Goal: Information Seeking & Learning: Learn about a topic

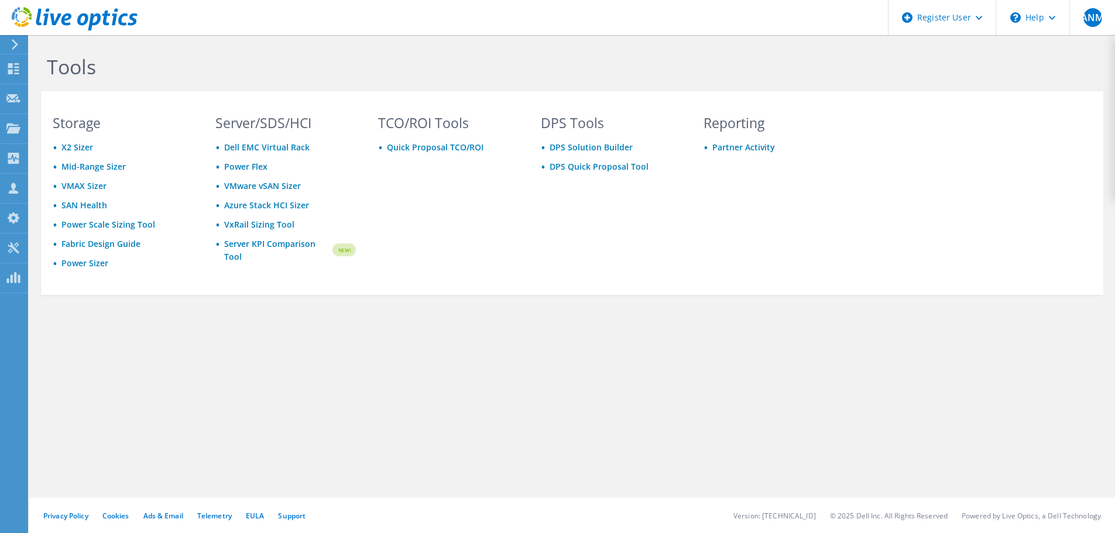
click at [16, 39] on icon at bounding box center [15, 44] width 9 height 11
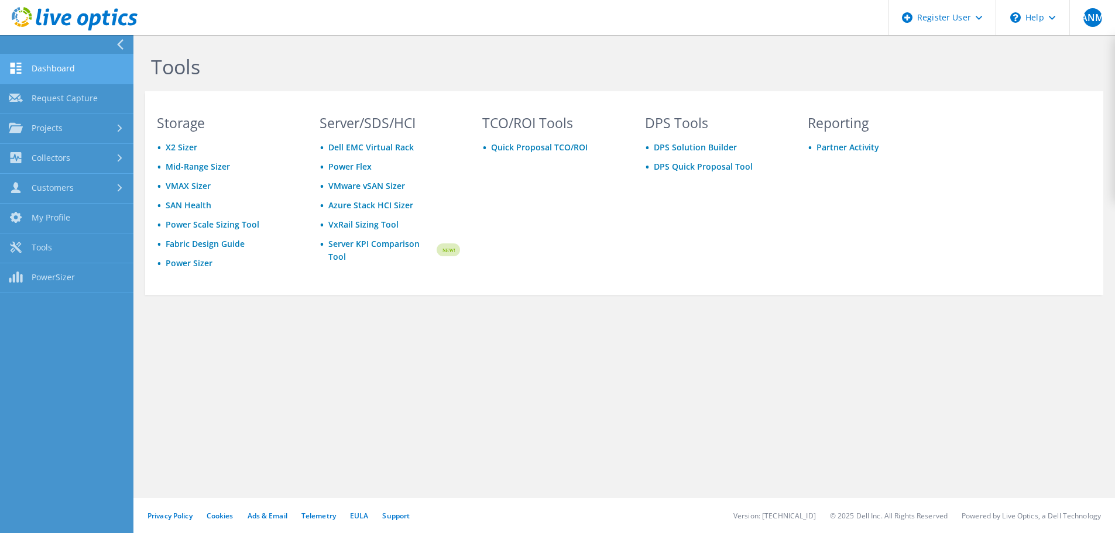
click at [56, 72] on link "Dashboard" at bounding box center [66, 69] width 133 height 30
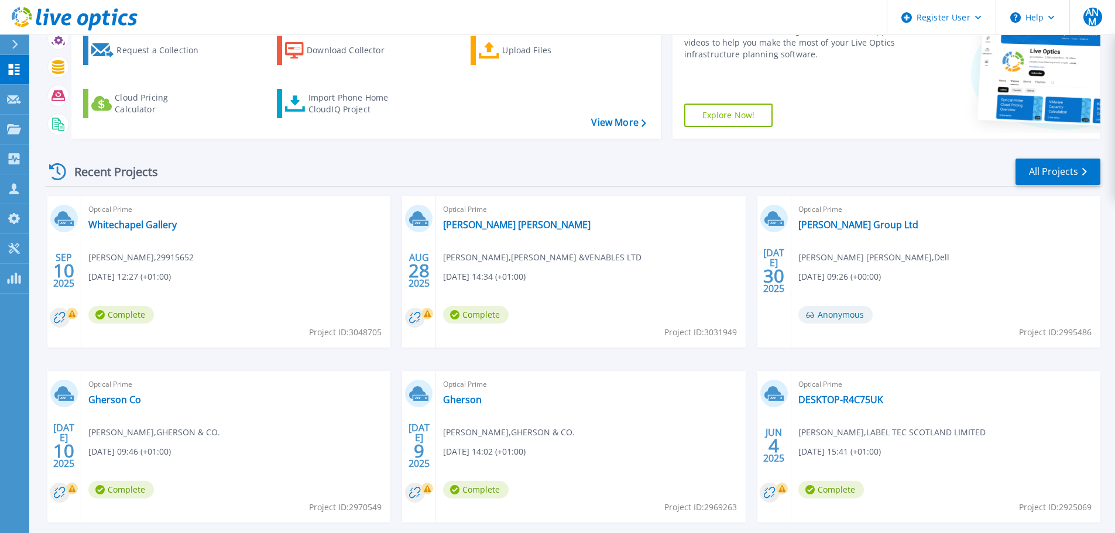
scroll to position [117, 0]
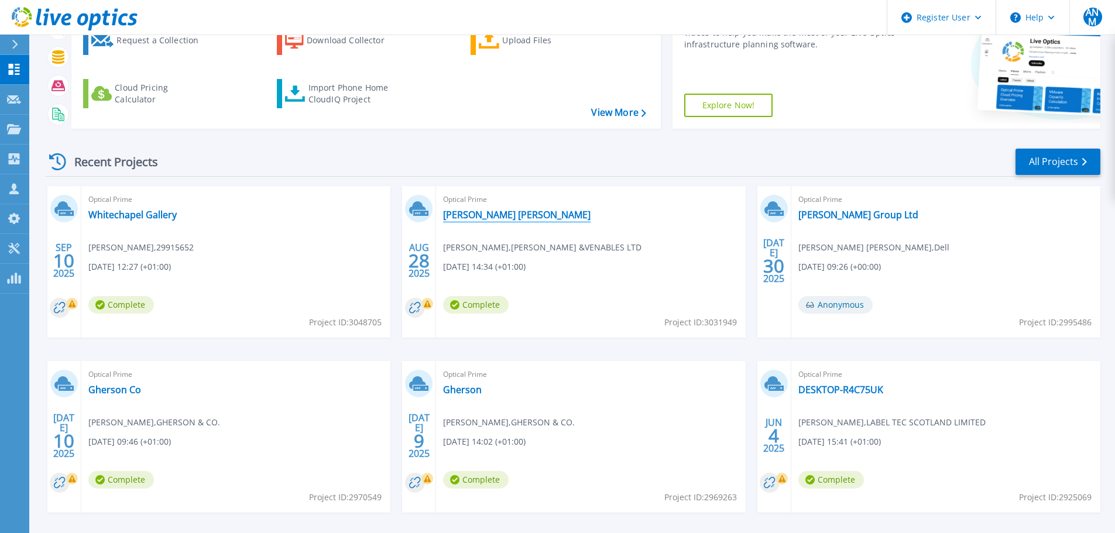
click at [462, 214] on link "[PERSON_NAME] [PERSON_NAME]" at bounding box center [517, 215] width 148 height 12
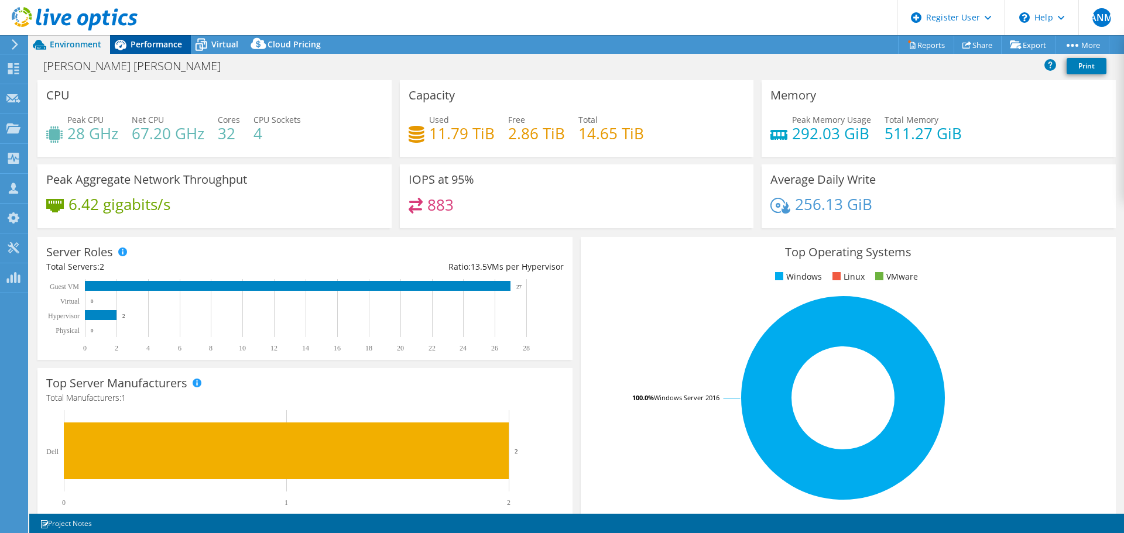
click at [142, 39] on span "Performance" at bounding box center [157, 44] width 52 height 11
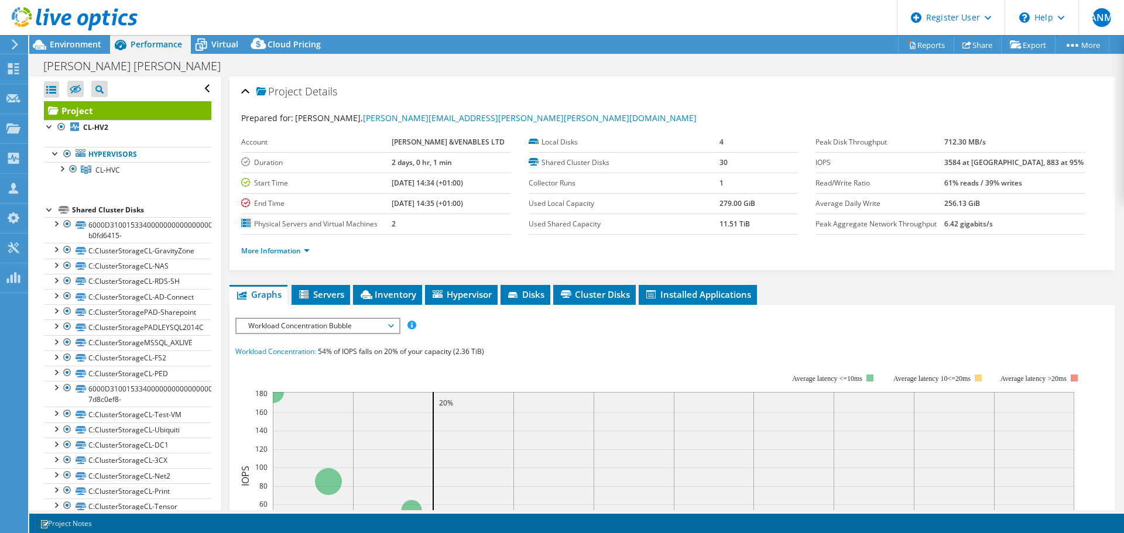
scroll to position [59, 0]
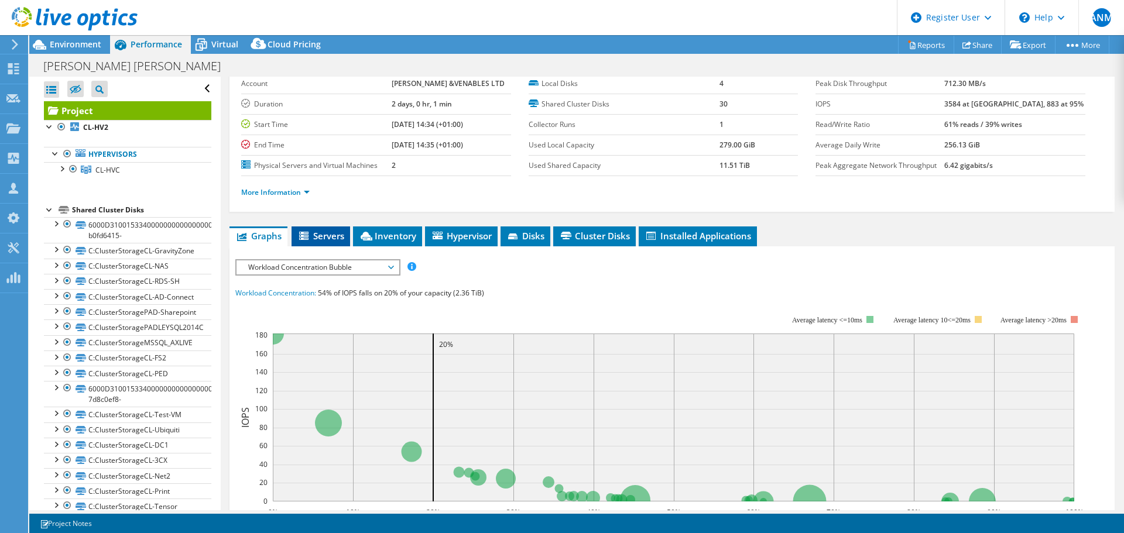
click at [330, 233] on span "Servers" at bounding box center [320, 236] width 47 height 12
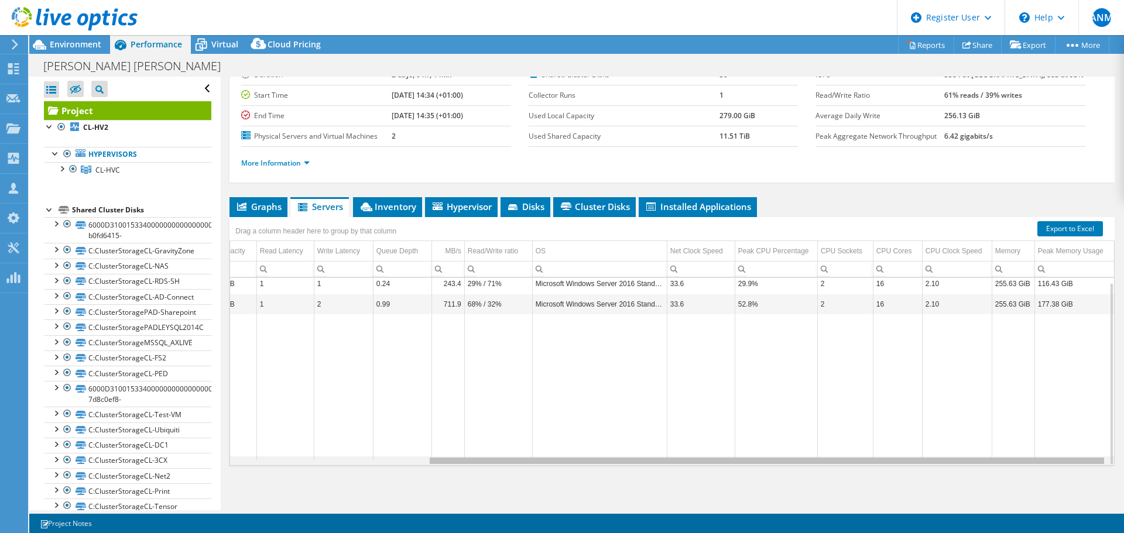
scroll to position [0, 0]
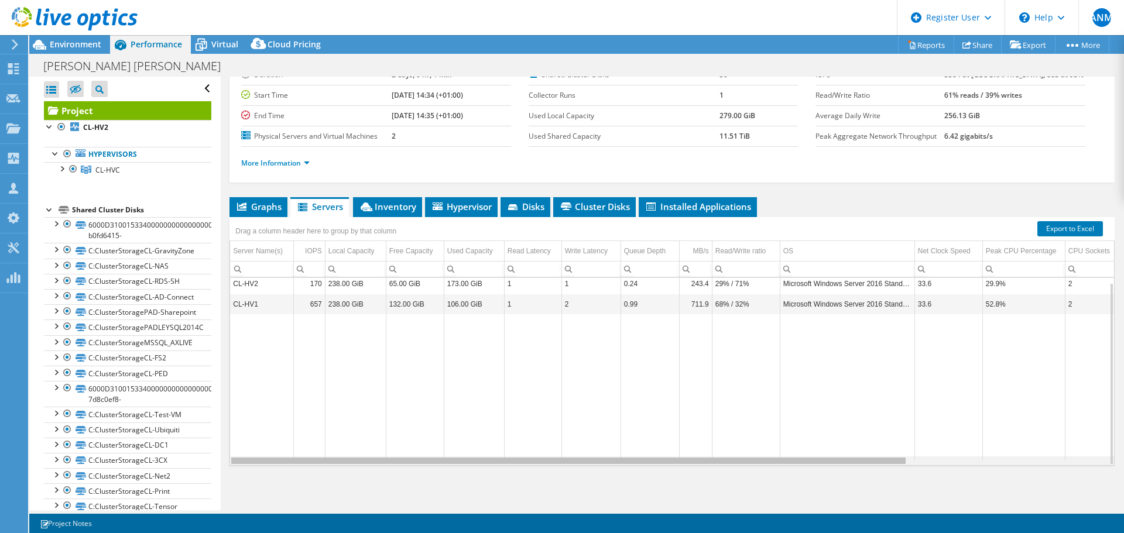
drag, startPoint x: 601, startPoint y: 464, endPoint x: 327, endPoint y: 436, distance: 275.4
click at [330, 437] on body "ANM Dell User Abdul Najeeb Mohammed AbdulNajeeb.Mohammed@Dell.com Dell My Profi…" at bounding box center [562, 266] width 1124 height 533
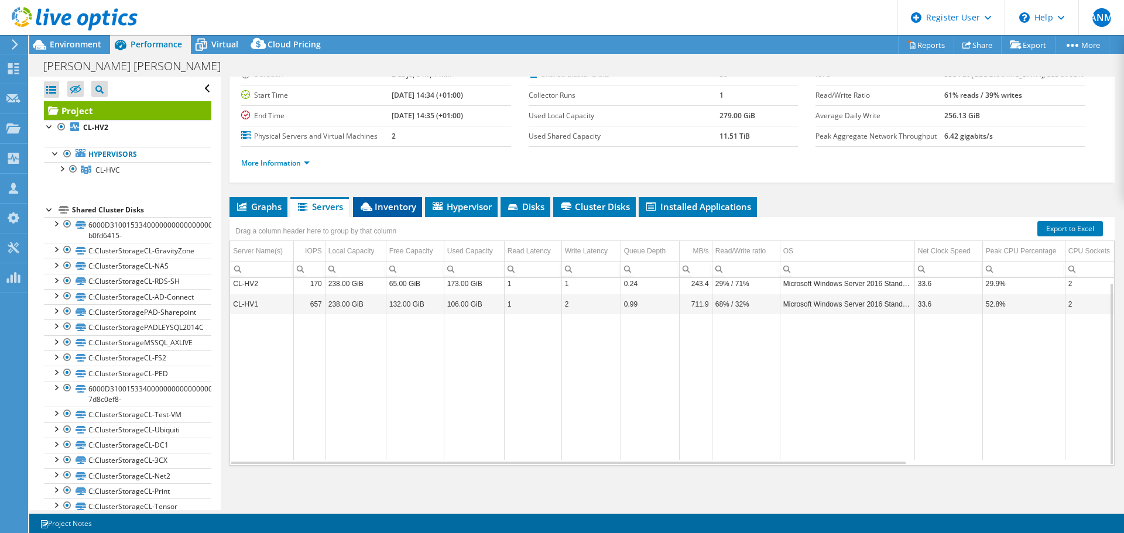
click at [378, 205] on span "Inventory" at bounding box center [387, 207] width 57 height 12
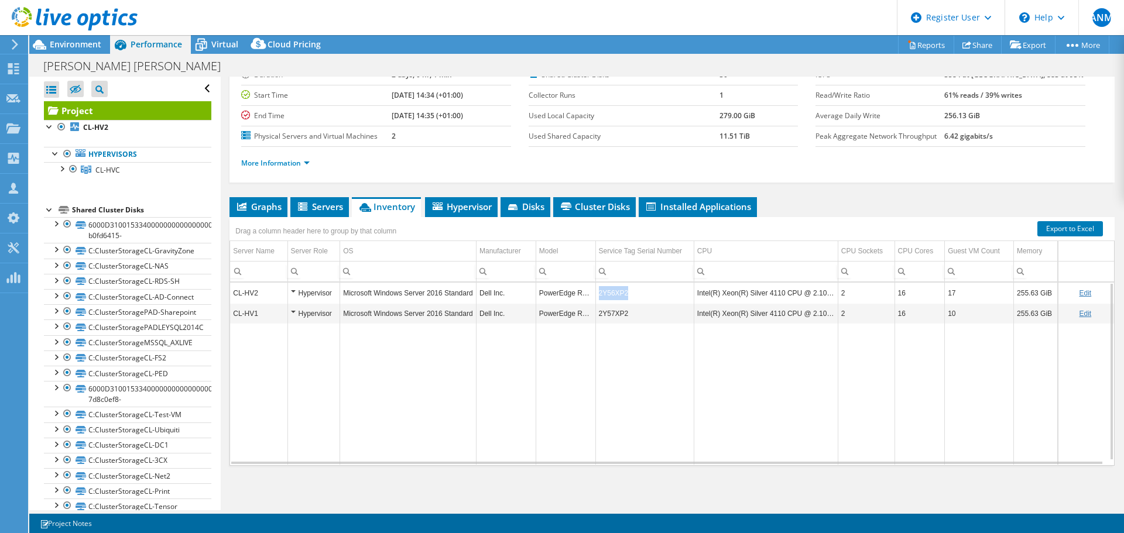
drag, startPoint x: 628, startPoint y: 292, endPoint x: 595, endPoint y: 288, distance: 33.0
click at [595, 288] on td "2Y56XP2" at bounding box center [644, 293] width 98 height 20
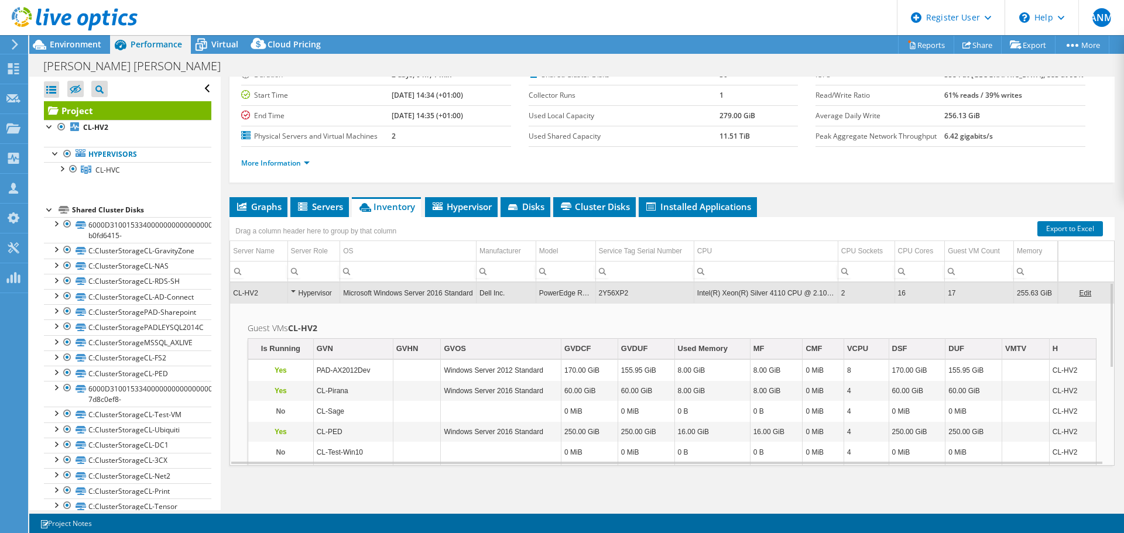
click at [623, 299] on td "2Y56XP2" at bounding box center [644, 293] width 98 height 20
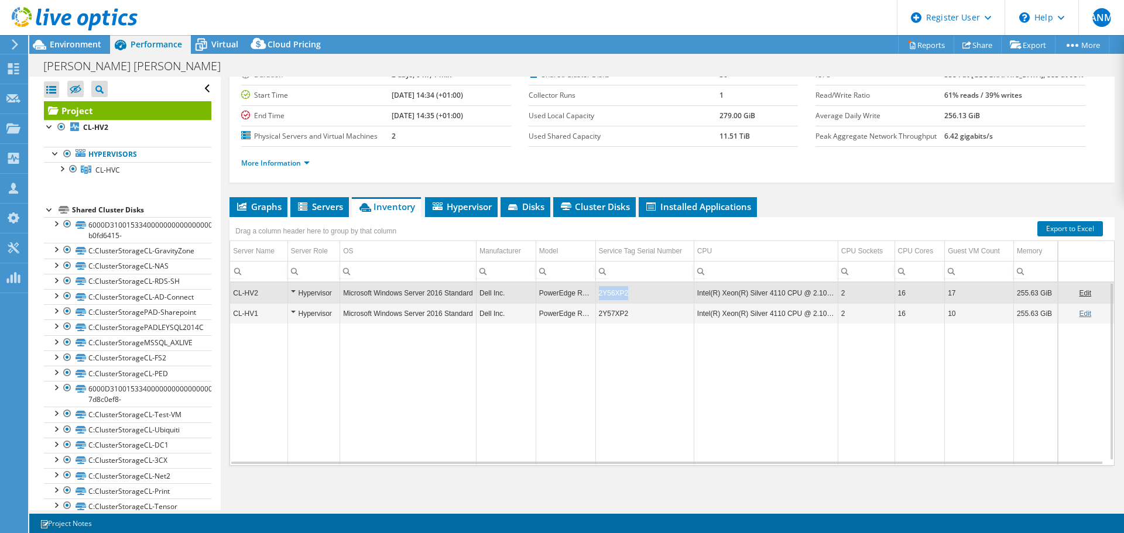
drag, startPoint x: 626, startPoint y: 297, endPoint x: 589, endPoint y: 299, distance: 36.9
click at [589, 299] on tr "CL-HV2 Hypervisor Microsoft Windows Server 2016 Standard Dell Inc. PowerEdge R6…" at bounding box center [672, 293] width 884 height 20
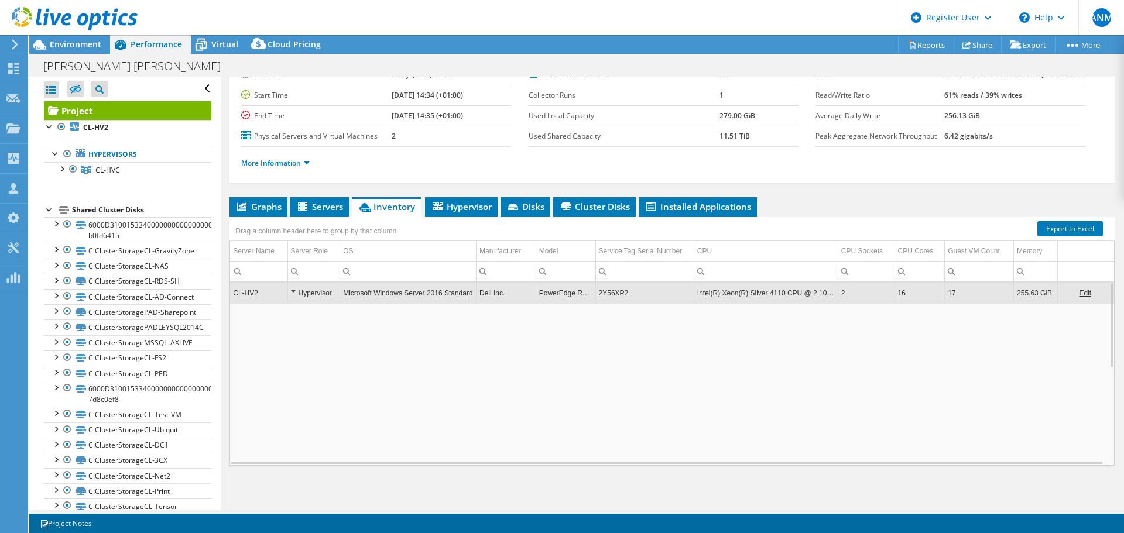
copy tr "2Y56XP2"
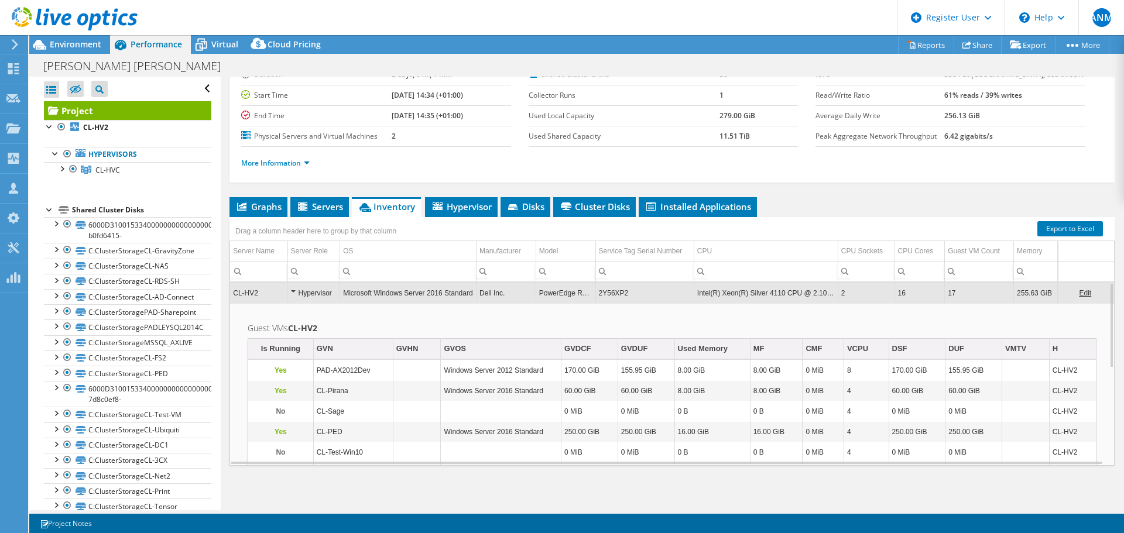
click at [597, 294] on td "2Y56XP2" at bounding box center [644, 293] width 98 height 20
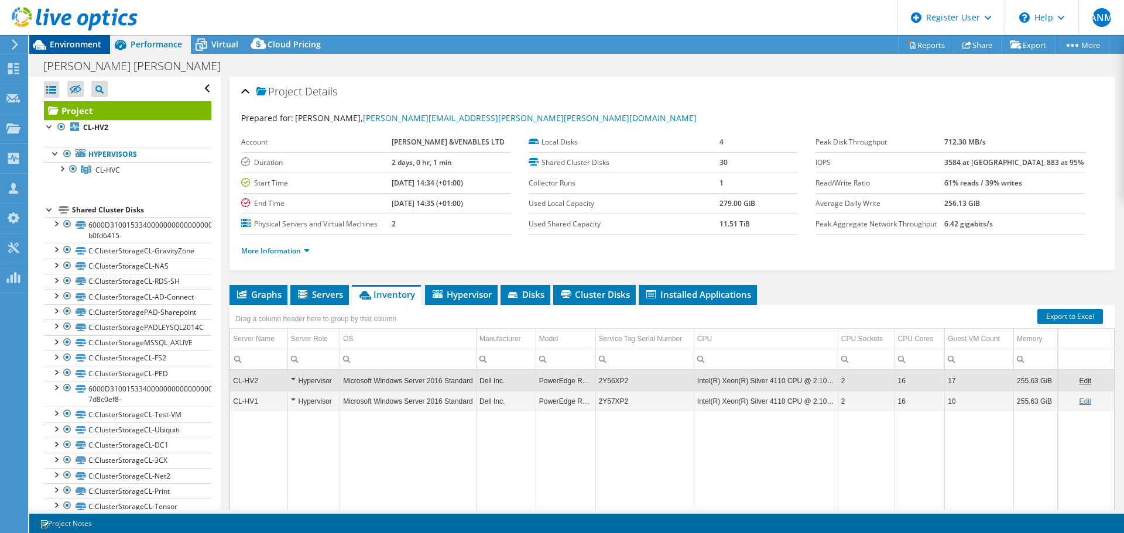
click at [42, 42] on icon at bounding box center [39, 45] width 13 height 10
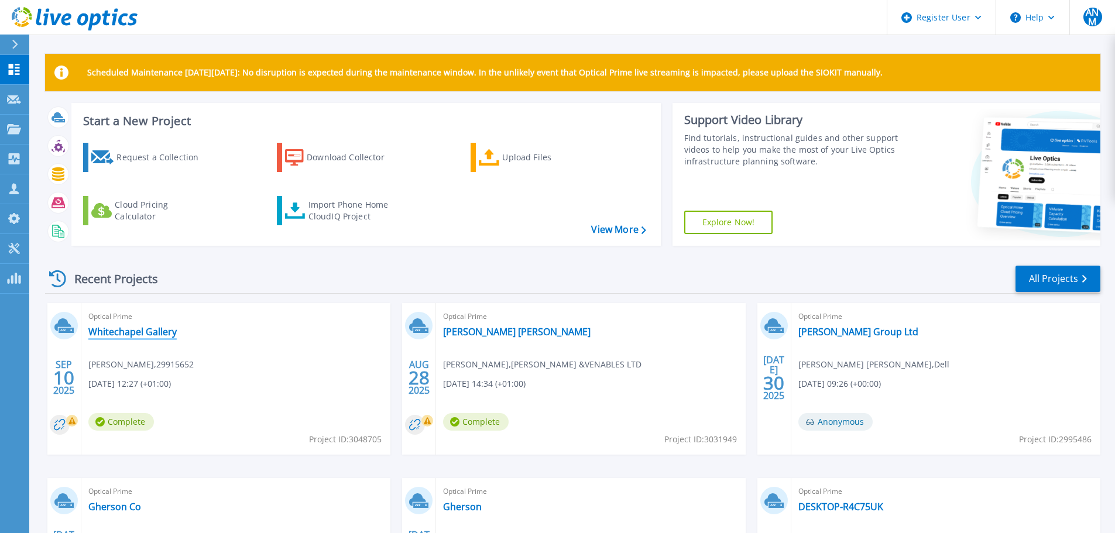
click at [140, 328] on link "Whitechapel Gallery" at bounding box center [132, 332] width 88 height 12
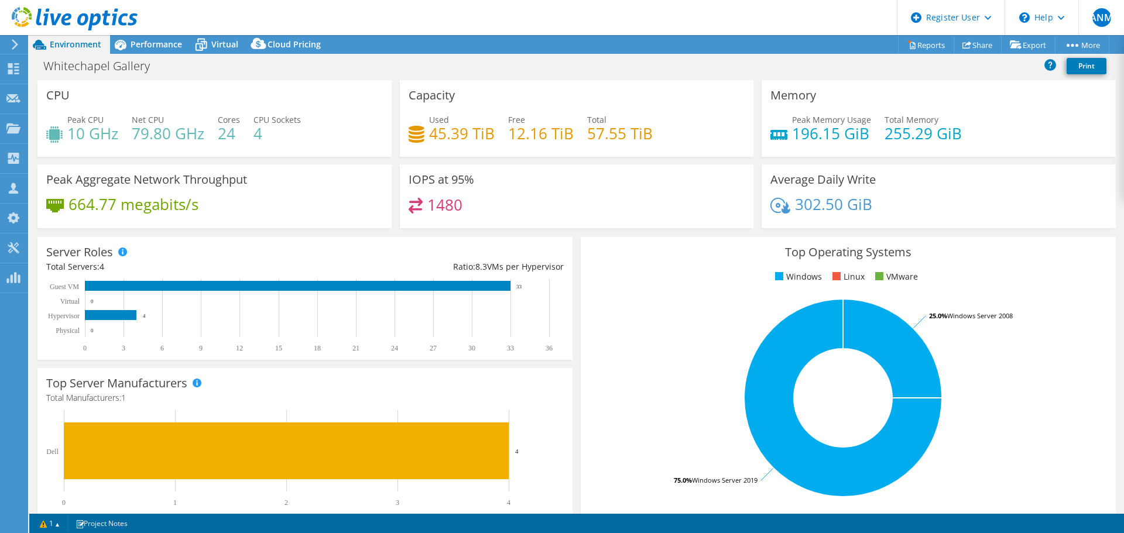
select select "USD"
click at [139, 43] on span "Performance" at bounding box center [157, 44] width 52 height 11
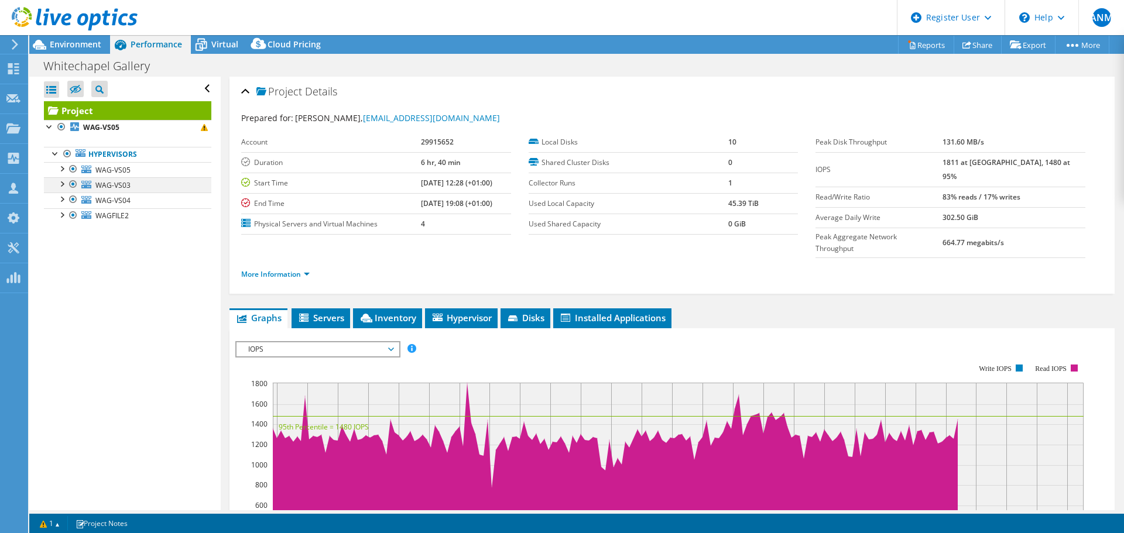
click at [71, 187] on div at bounding box center [73, 184] width 12 height 14
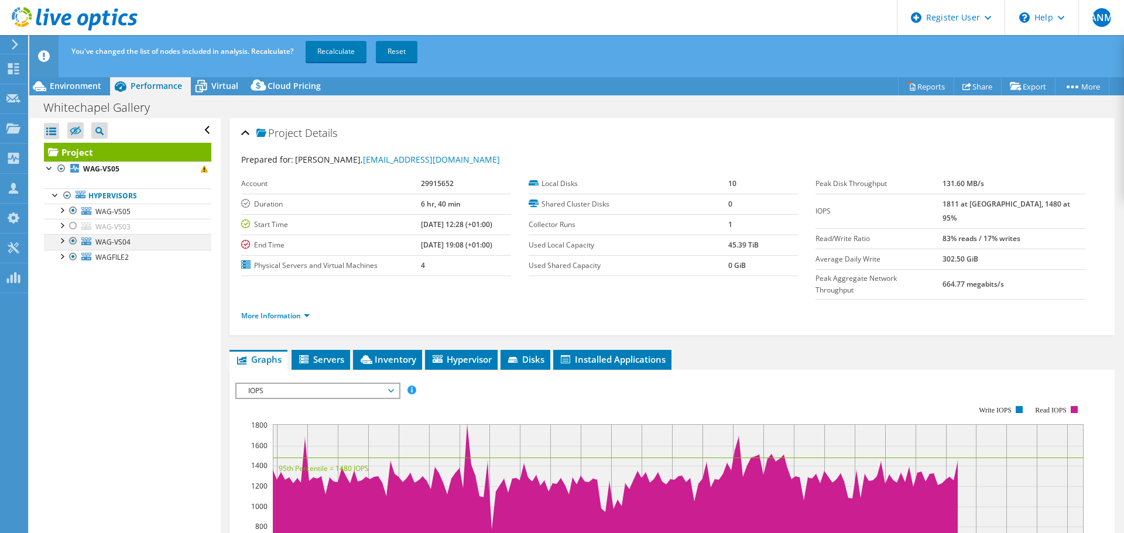
click at [71, 198] on li "Hypervisors WAG-VS05 0 C: 1 B:" at bounding box center [127, 226] width 167 height 77
click at [73, 244] on div at bounding box center [73, 241] width 12 height 14
click at [70, 259] on div at bounding box center [73, 257] width 12 height 14
click at [333, 52] on link "Recalculate" at bounding box center [336, 51] width 61 height 21
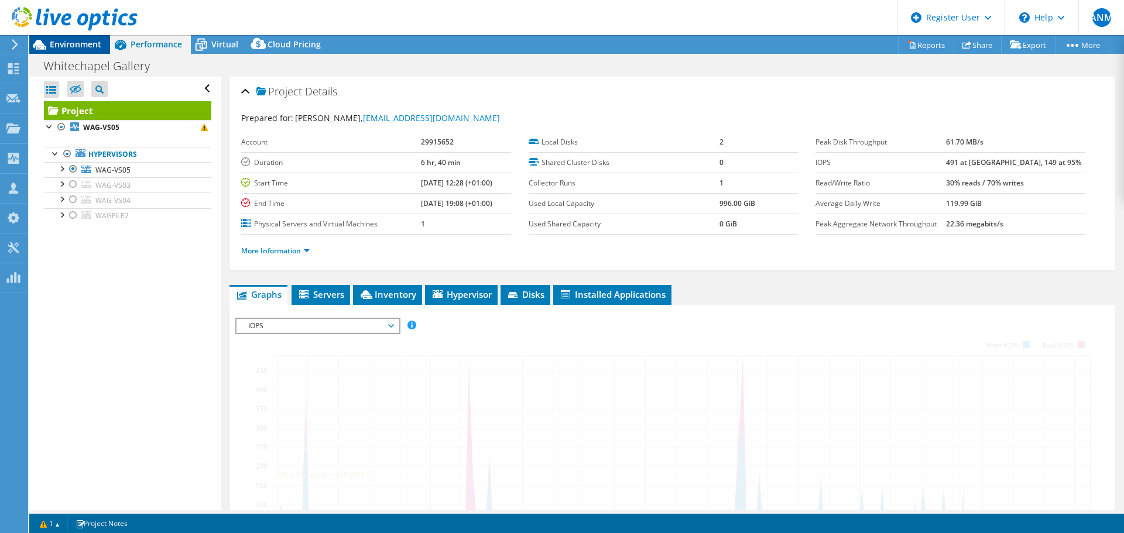
click at [79, 40] on span "Environment" at bounding box center [76, 44] width 52 height 11
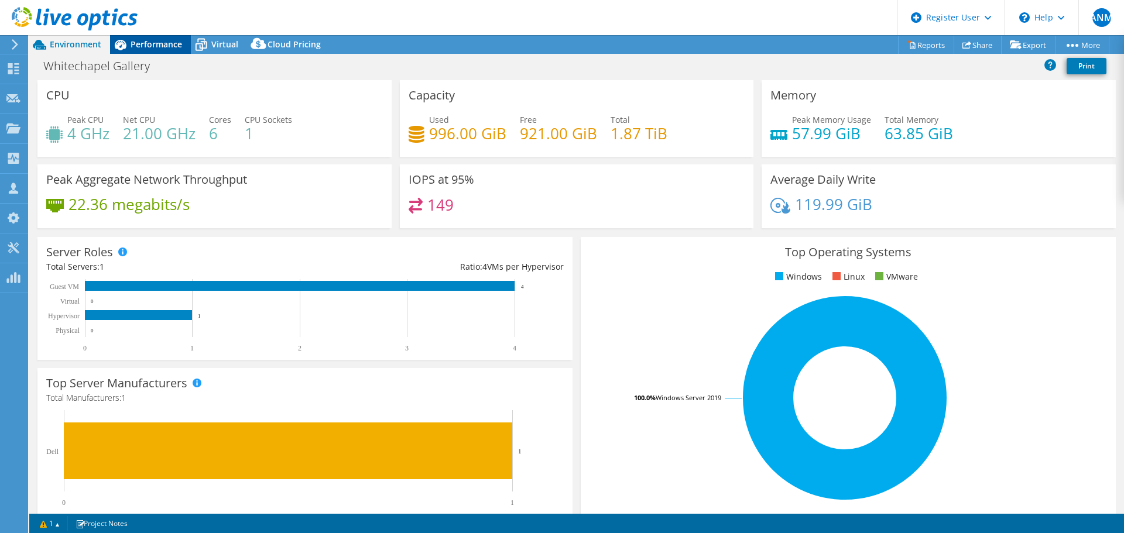
click at [150, 42] on span "Performance" at bounding box center [157, 44] width 52 height 11
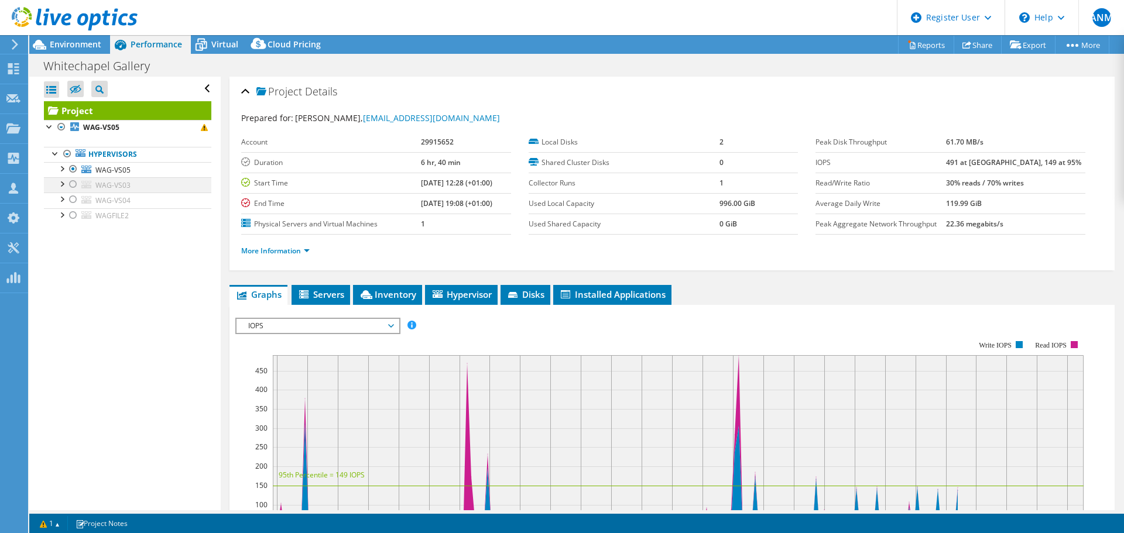
click at [70, 183] on div at bounding box center [73, 184] width 12 height 14
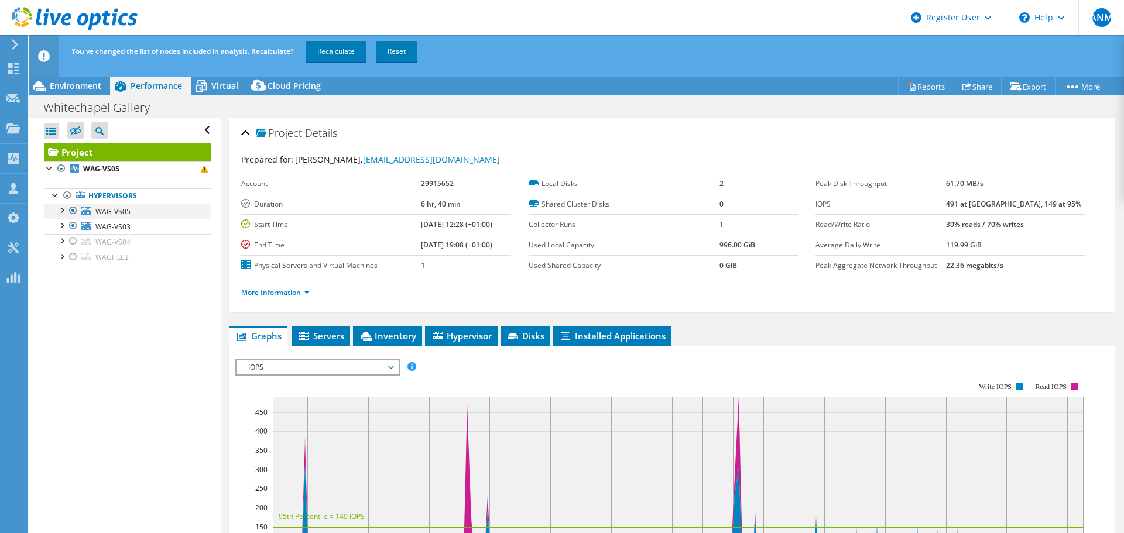
click at [71, 210] on div at bounding box center [73, 211] width 12 height 14
click at [321, 53] on link "Recalculate" at bounding box center [336, 51] width 61 height 21
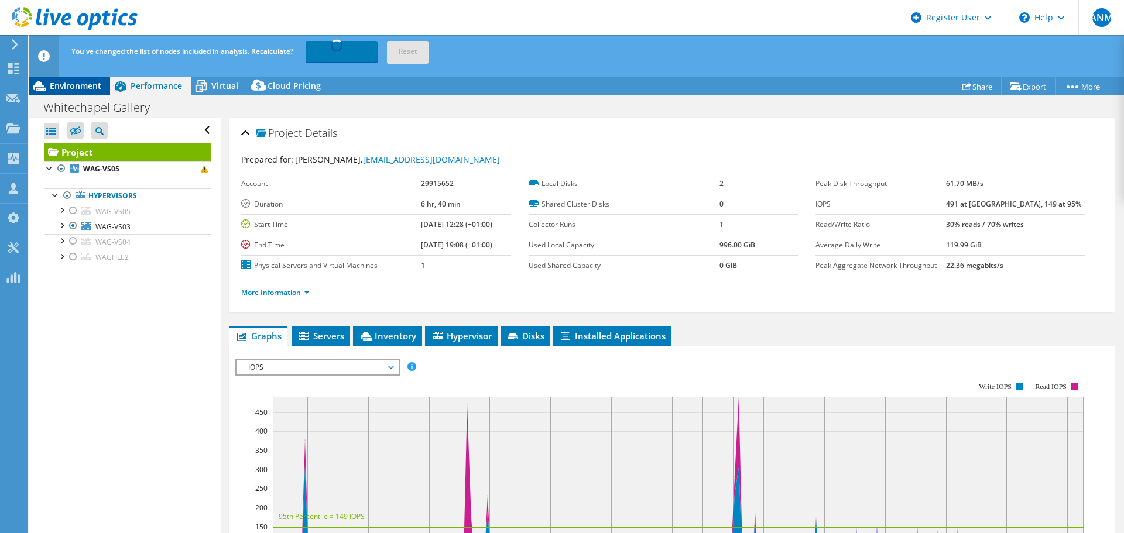
click at [72, 87] on span "Environment" at bounding box center [76, 85] width 52 height 11
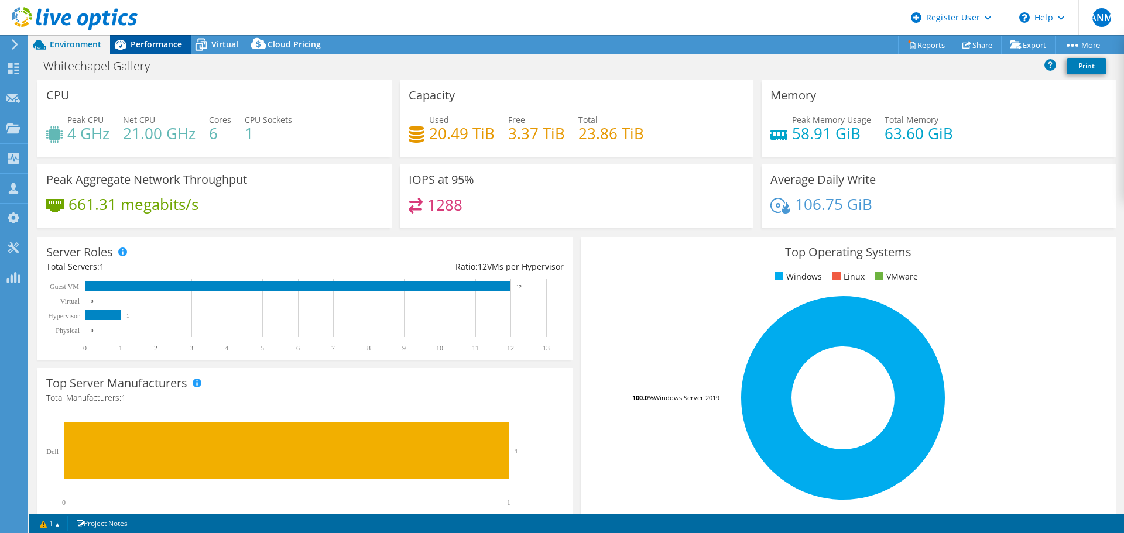
click at [157, 39] on span "Performance" at bounding box center [157, 44] width 52 height 11
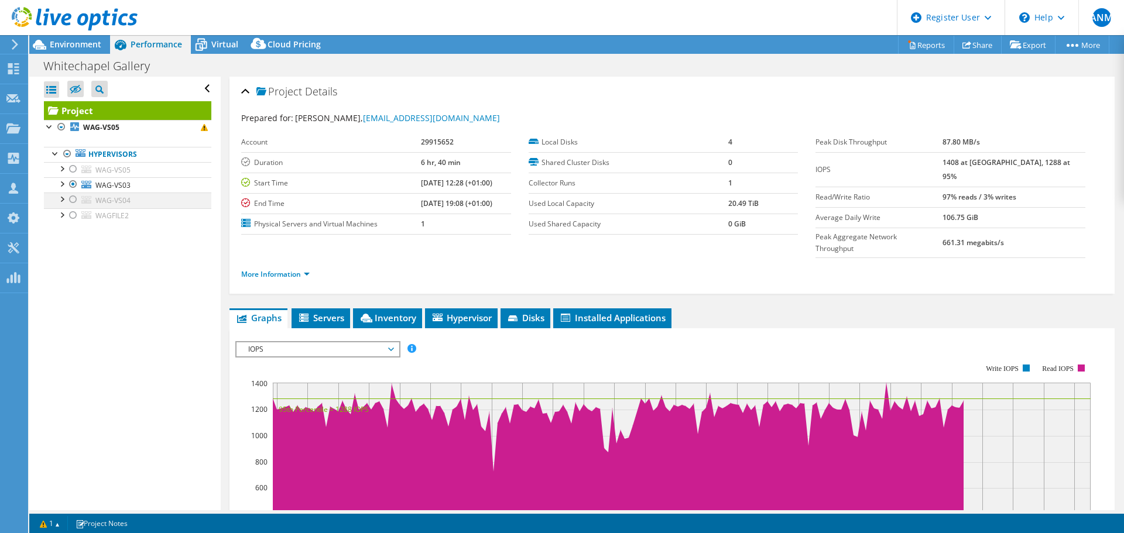
click at [72, 200] on div at bounding box center [73, 200] width 12 height 14
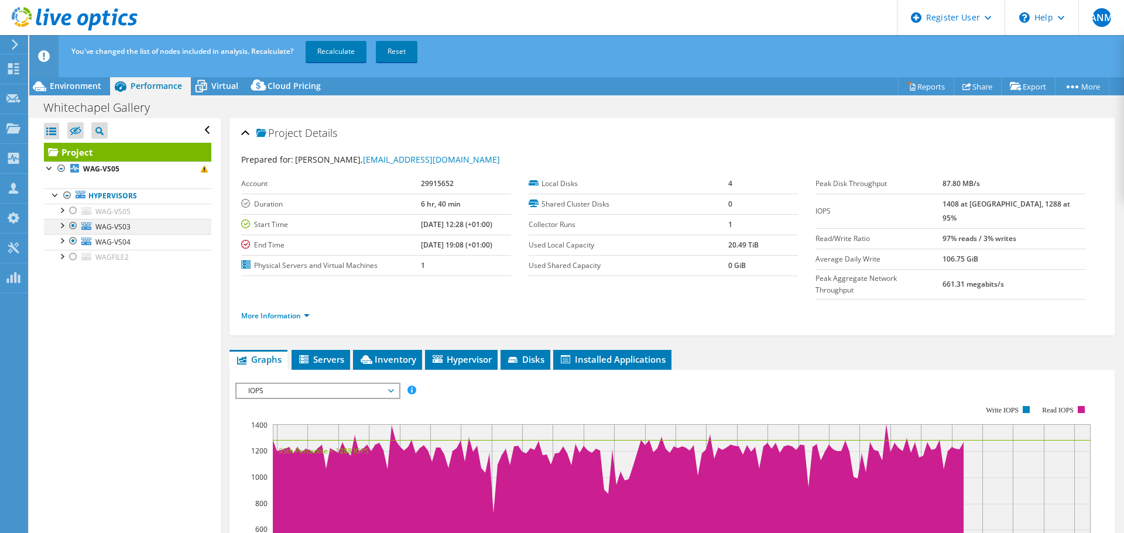
click at [73, 225] on div at bounding box center [73, 226] width 12 height 14
click at [324, 44] on link "Recalculate" at bounding box center [336, 51] width 61 height 21
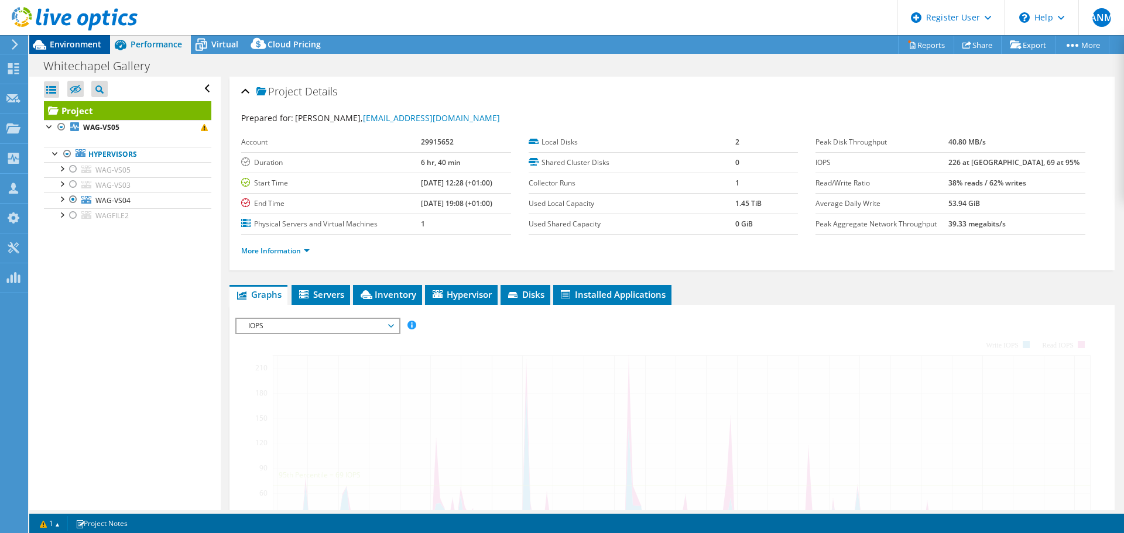
click at [77, 48] on span "Environment" at bounding box center [76, 44] width 52 height 11
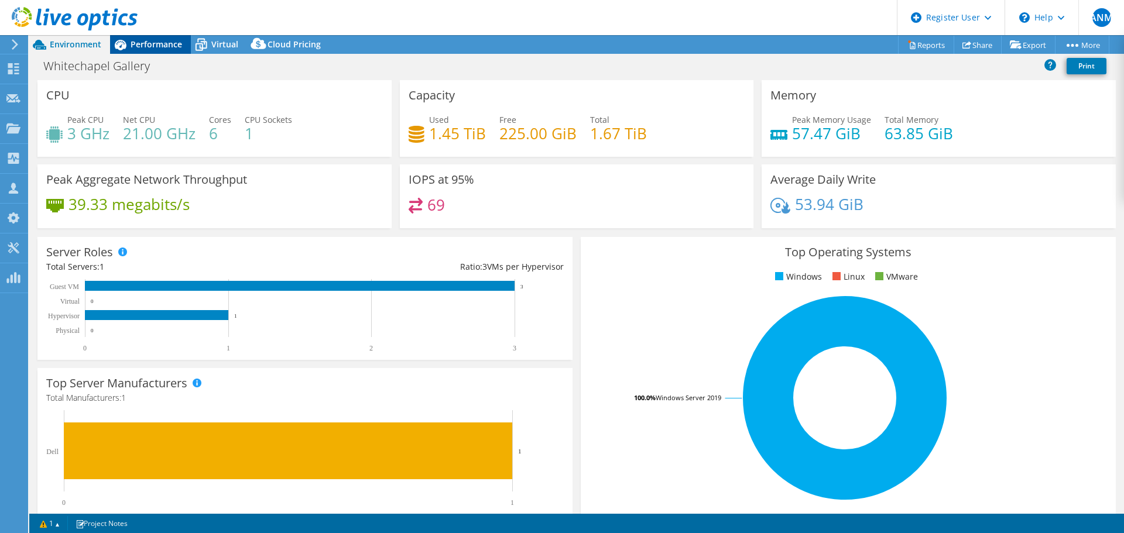
click at [163, 44] on span "Performance" at bounding box center [157, 44] width 52 height 11
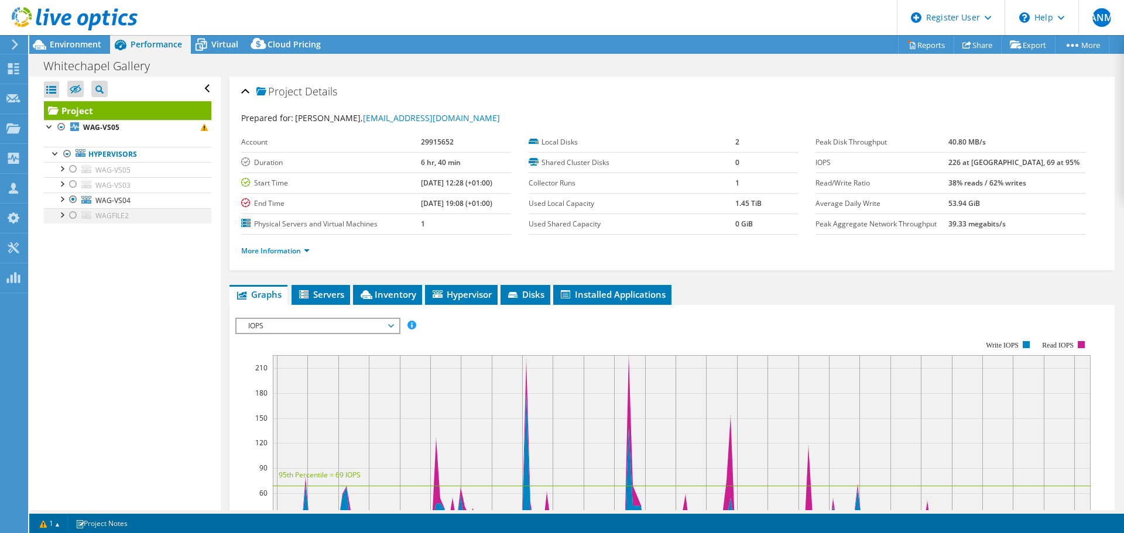
click at [70, 217] on div at bounding box center [73, 215] width 12 height 14
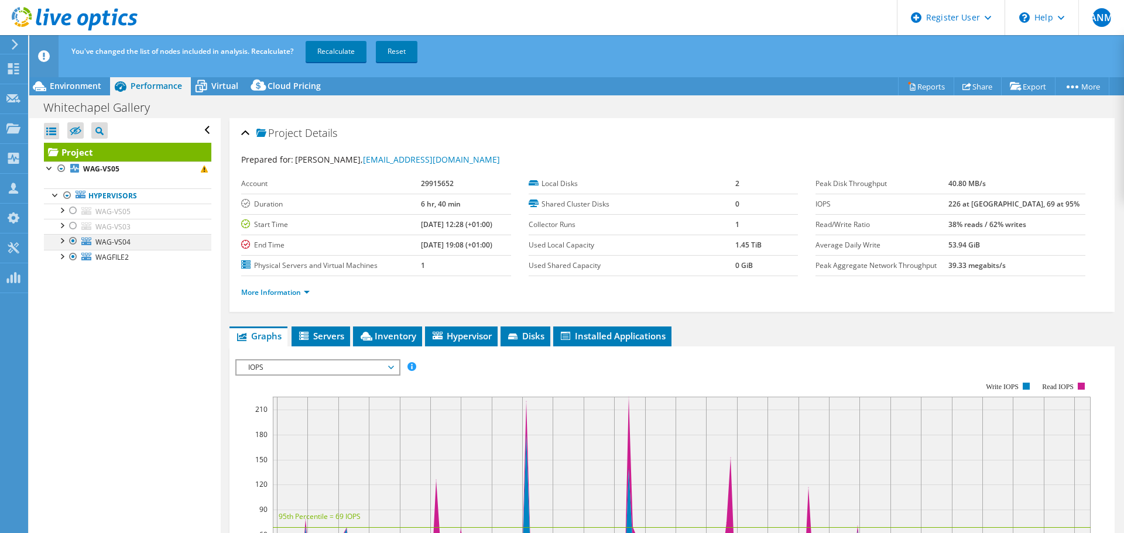
click at [71, 242] on div at bounding box center [73, 241] width 12 height 14
click at [319, 50] on link "Recalculate" at bounding box center [336, 51] width 61 height 21
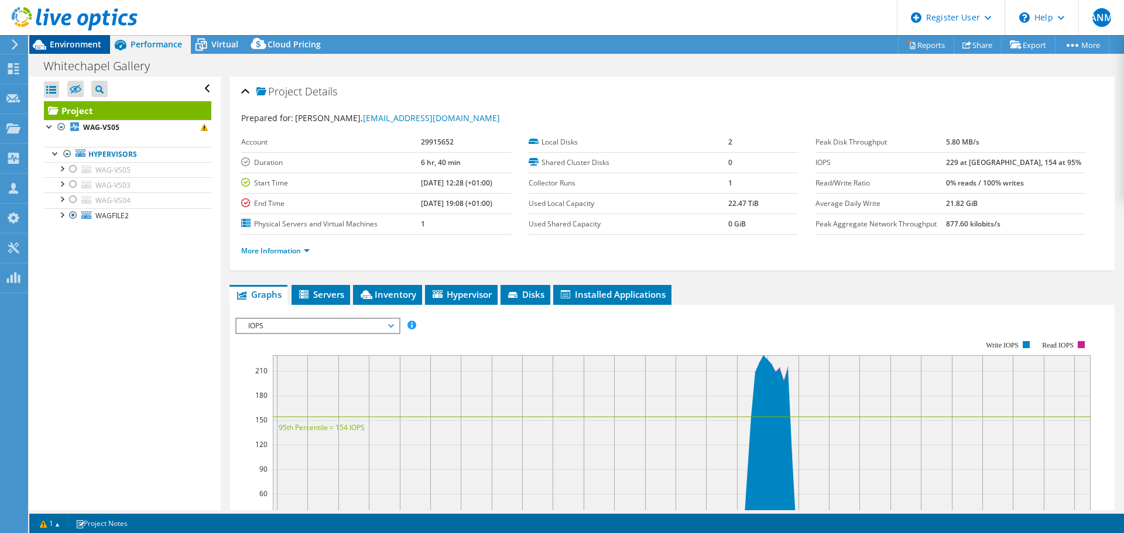
click at [71, 47] on span "Environment" at bounding box center [76, 44] width 52 height 11
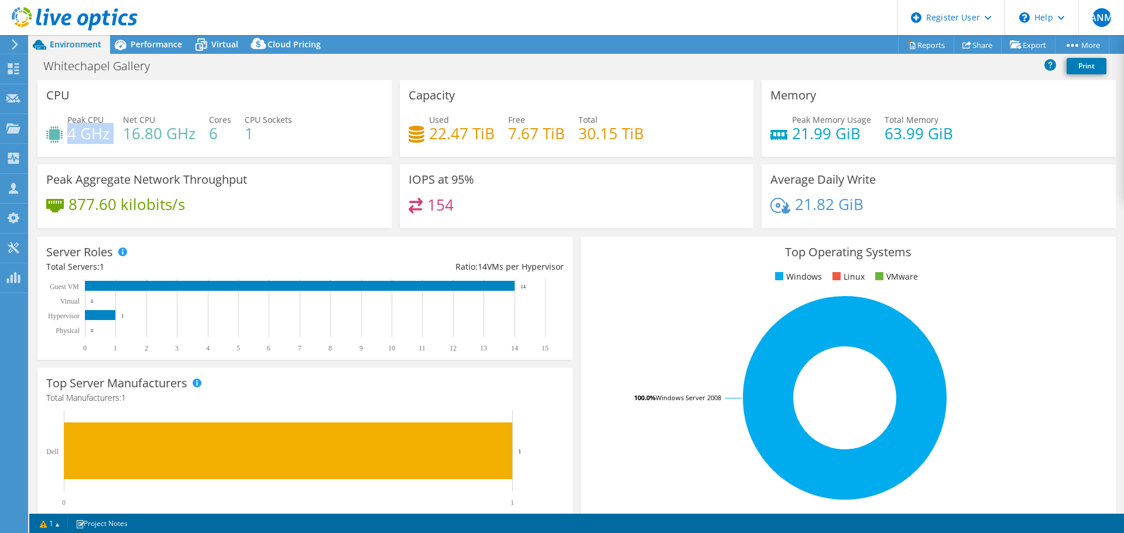
drag, startPoint x: 69, startPoint y: 132, endPoint x: 118, endPoint y: 132, distance: 49.2
click at [118, 132] on div "Peak CPU 4 GHz Net CPU 16.80 GHz Cores 6 CPU Sockets 1" at bounding box center [214, 133] width 337 height 38
click at [118, 142] on div "Peak CPU 4 GHz Net CPU 16.80 GHz Cores 6 CPU Sockets 1" at bounding box center [214, 133] width 337 height 38
click at [155, 39] on span "Performance" at bounding box center [157, 44] width 52 height 11
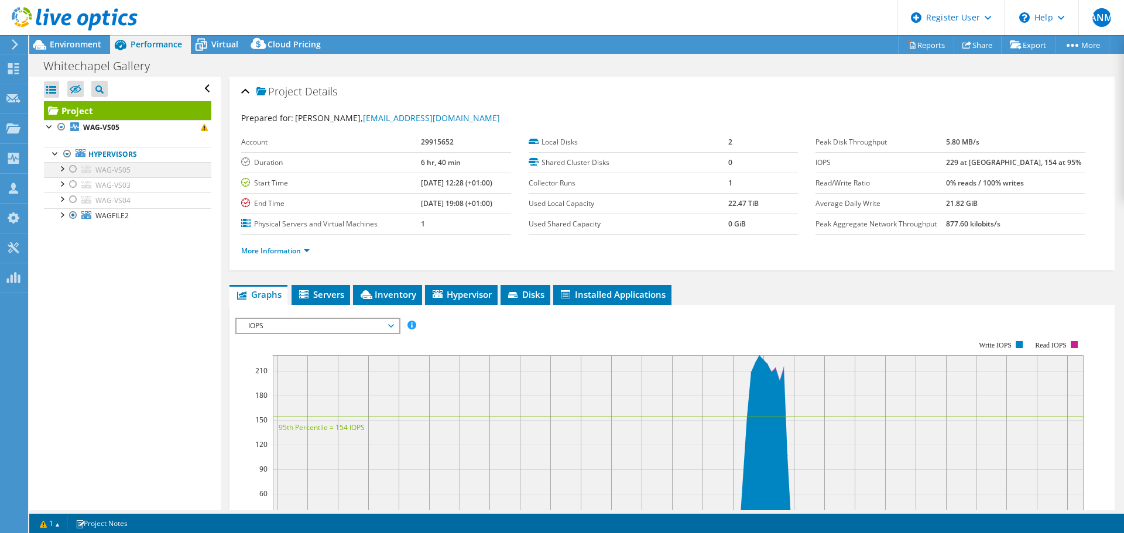
click at [73, 173] on div at bounding box center [73, 169] width 12 height 14
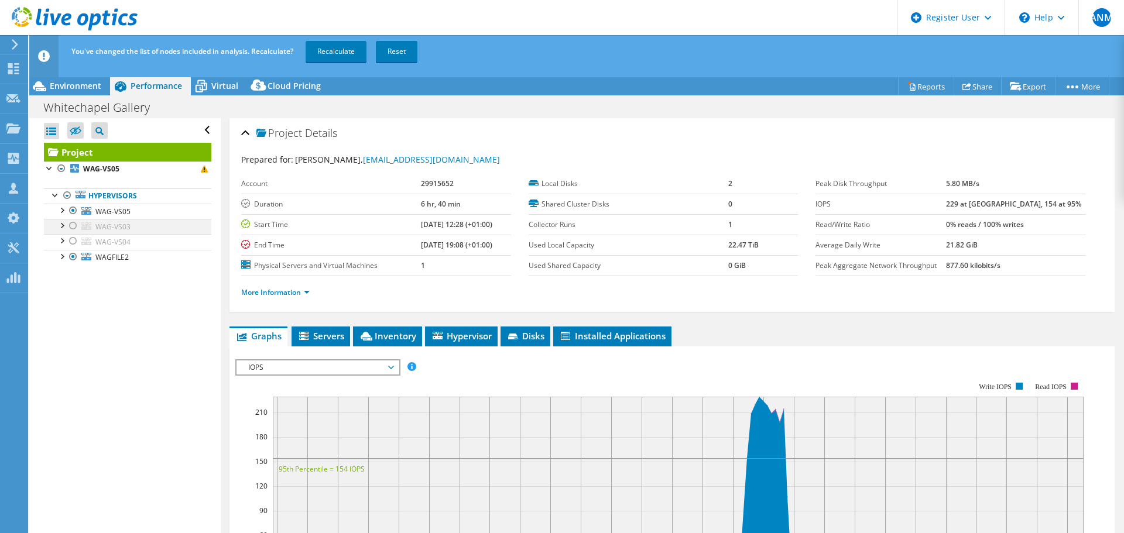
click at [71, 227] on div at bounding box center [73, 226] width 12 height 14
click at [73, 241] on div at bounding box center [73, 241] width 12 height 14
click at [71, 84] on span "Environment" at bounding box center [76, 85] width 52 height 11
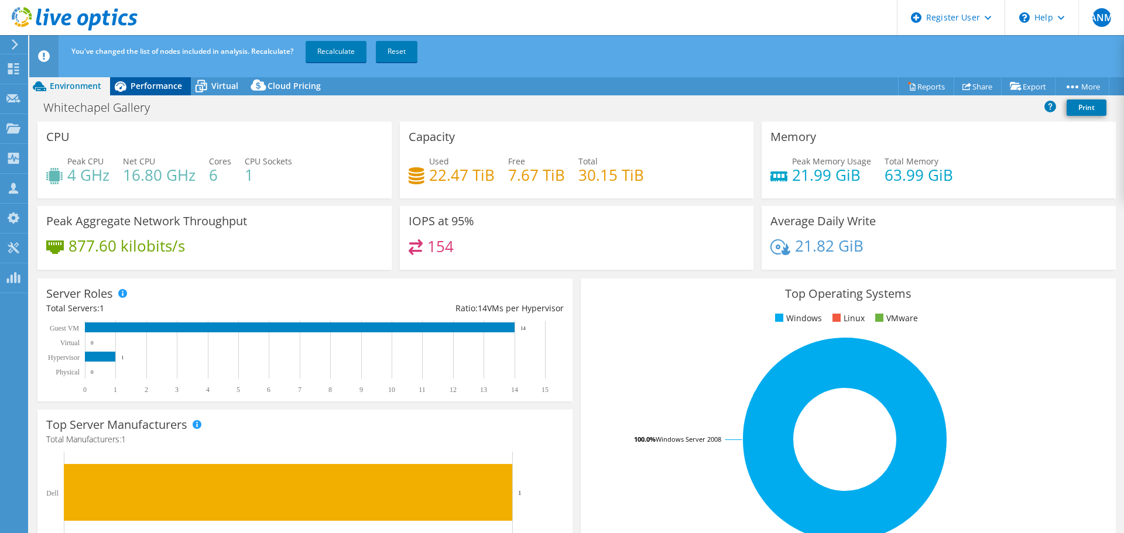
click at [155, 85] on span "Performance" at bounding box center [157, 85] width 52 height 11
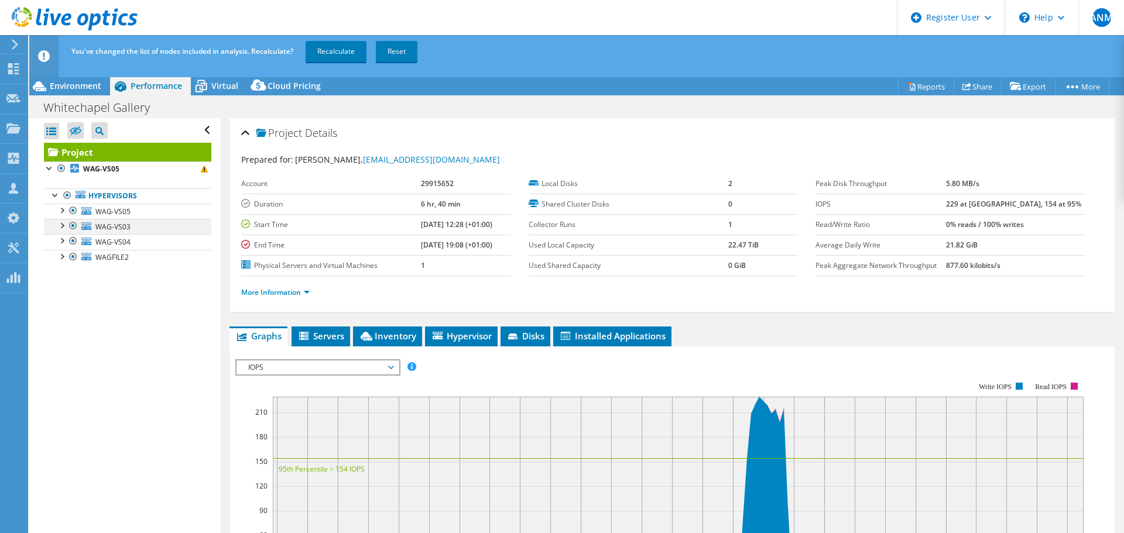
click at [71, 226] on div at bounding box center [73, 226] width 12 height 14
click at [73, 242] on div at bounding box center [73, 241] width 12 height 14
click at [72, 257] on div at bounding box center [73, 257] width 12 height 14
click at [324, 54] on link "Recalculate" at bounding box center [336, 51] width 61 height 21
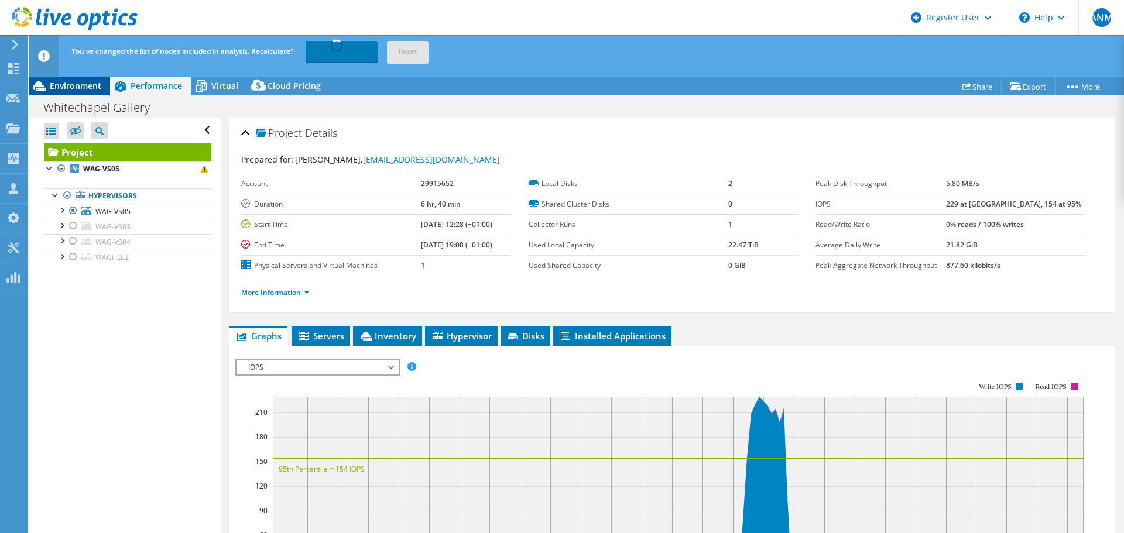
click at [81, 89] on span "Environment" at bounding box center [76, 85] width 52 height 11
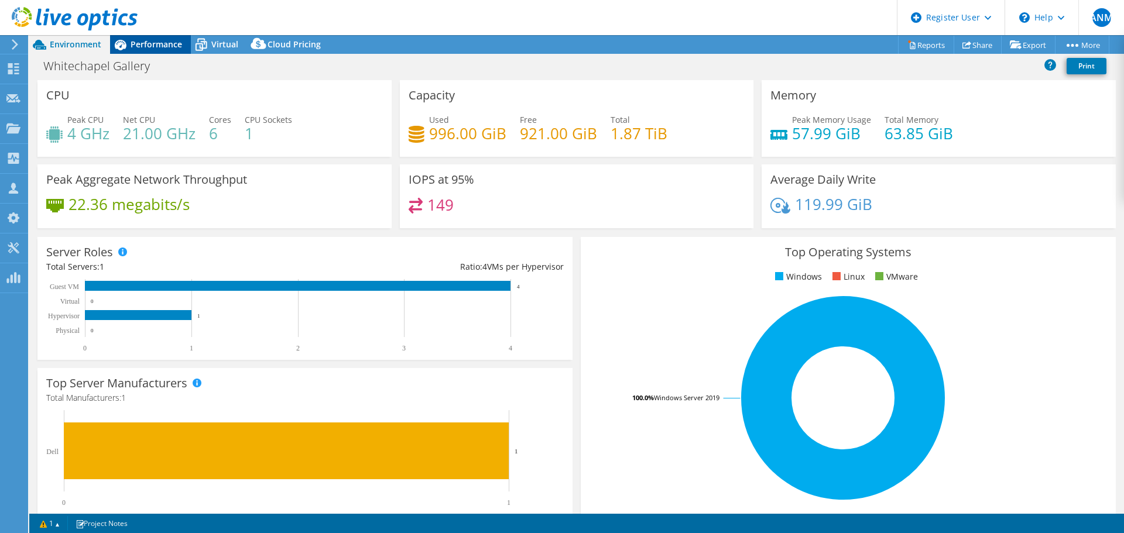
click at [150, 47] on span "Performance" at bounding box center [157, 44] width 52 height 11
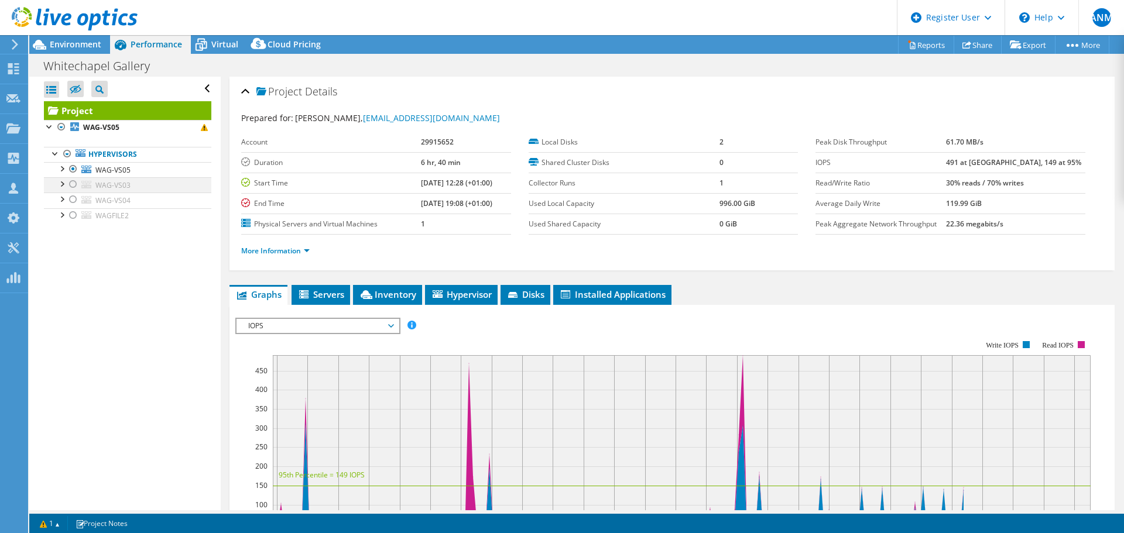
click at [72, 185] on div at bounding box center [73, 184] width 12 height 14
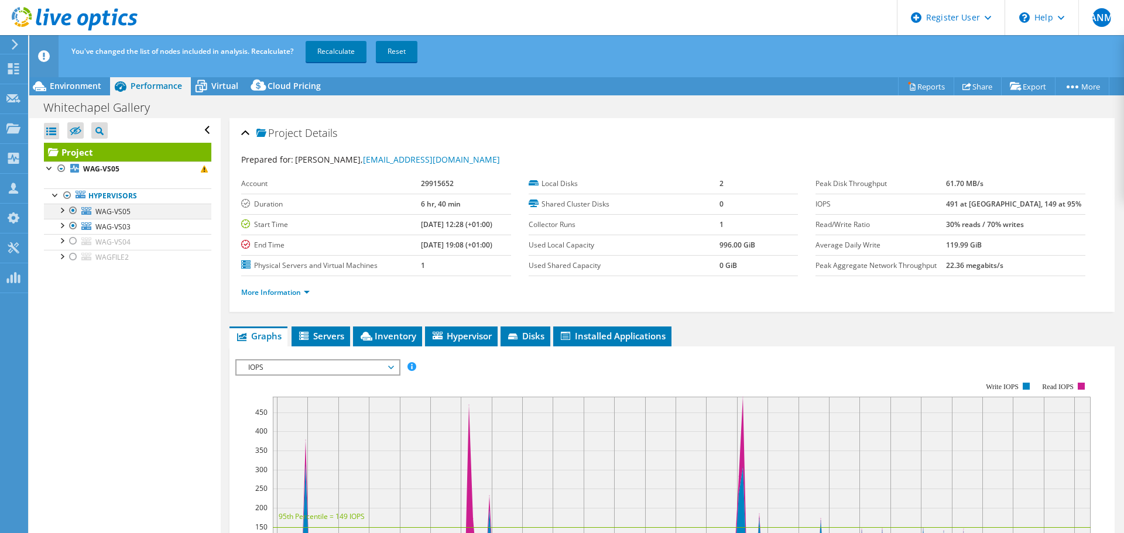
click at [73, 210] on div at bounding box center [73, 211] width 12 height 14
click at [323, 54] on link "Recalculate" at bounding box center [336, 51] width 61 height 21
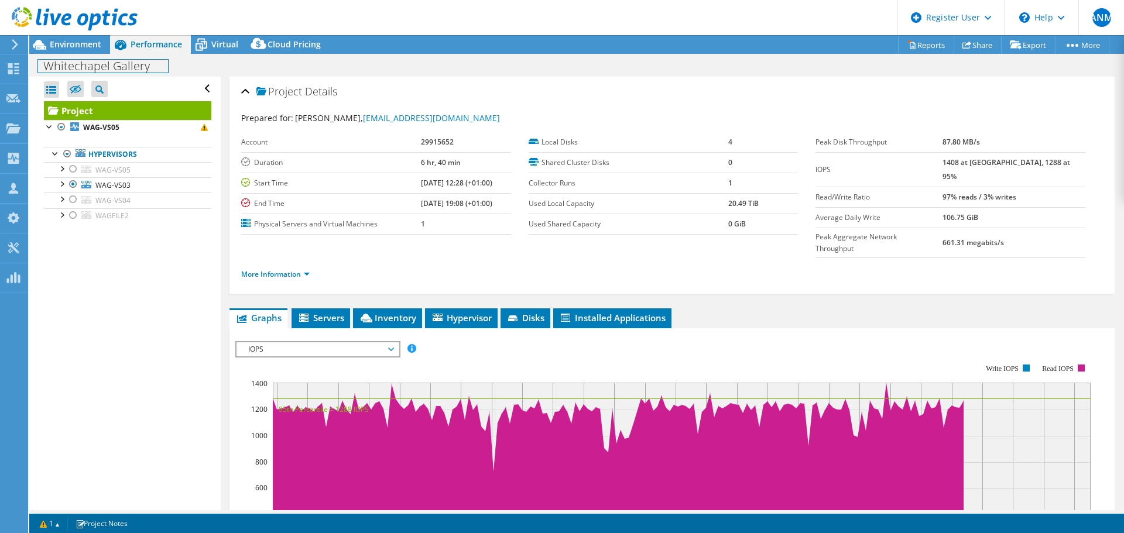
click at [84, 54] on div "Whitechapel Gallery Print" at bounding box center [576, 65] width 1095 height 23
click at [81, 49] on span "Environment" at bounding box center [76, 44] width 52 height 11
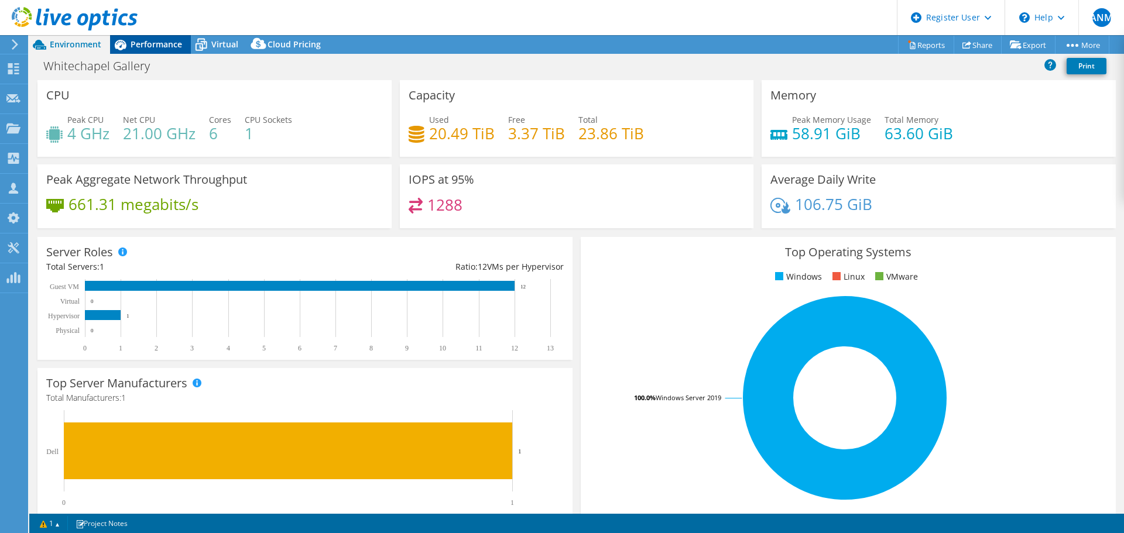
click at [155, 36] on div "Performance" at bounding box center [150, 44] width 81 height 19
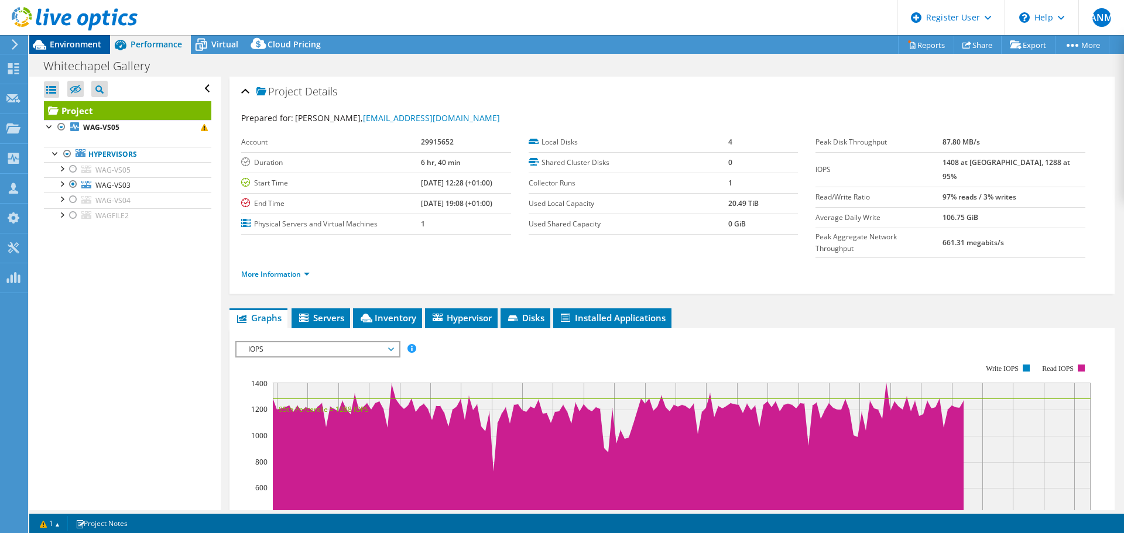
click at [61, 38] on div at bounding box center [69, 19] width 138 height 39
click at [68, 43] on span "Environment" at bounding box center [76, 44] width 52 height 11
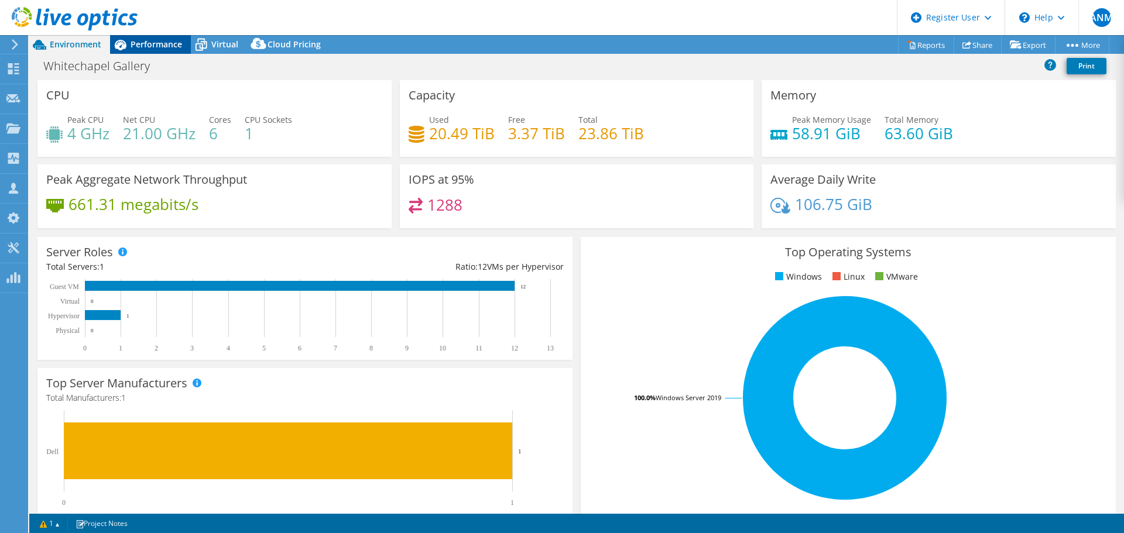
click at [167, 42] on span "Performance" at bounding box center [157, 44] width 52 height 11
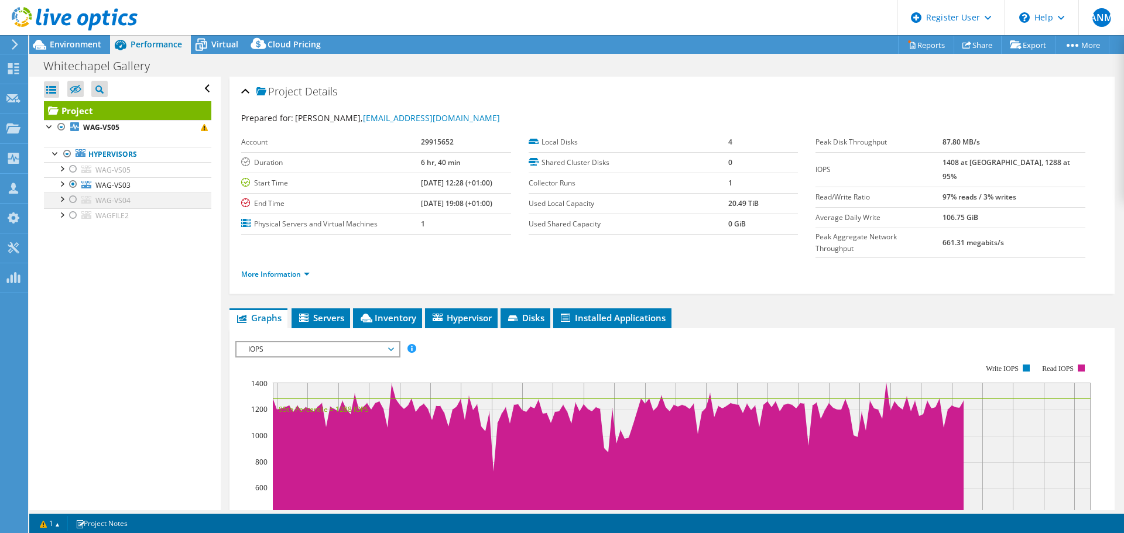
click at [73, 199] on div at bounding box center [73, 200] width 12 height 14
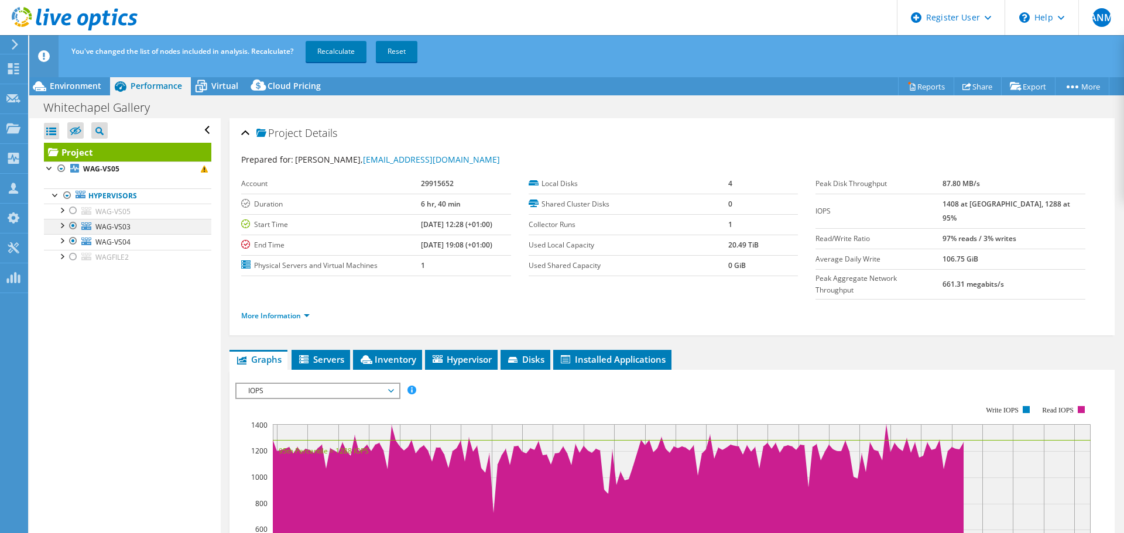
click at [71, 225] on div at bounding box center [73, 226] width 12 height 14
click at [340, 51] on link "Recalculate" at bounding box center [336, 51] width 61 height 21
click at [67, 84] on span "Environment" at bounding box center [76, 85] width 52 height 11
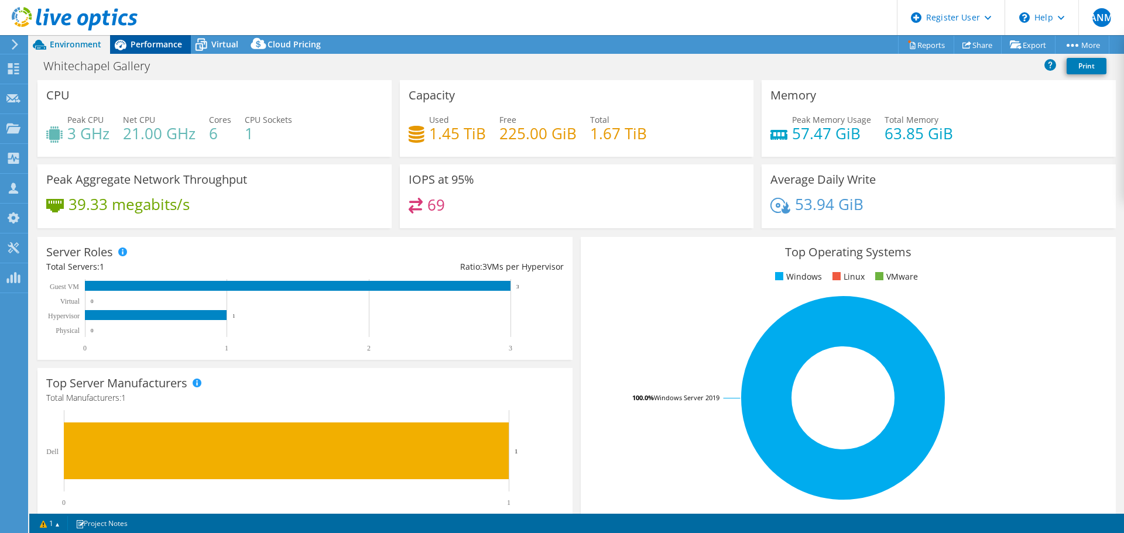
click at [155, 53] on div "Performance" at bounding box center [150, 44] width 81 height 19
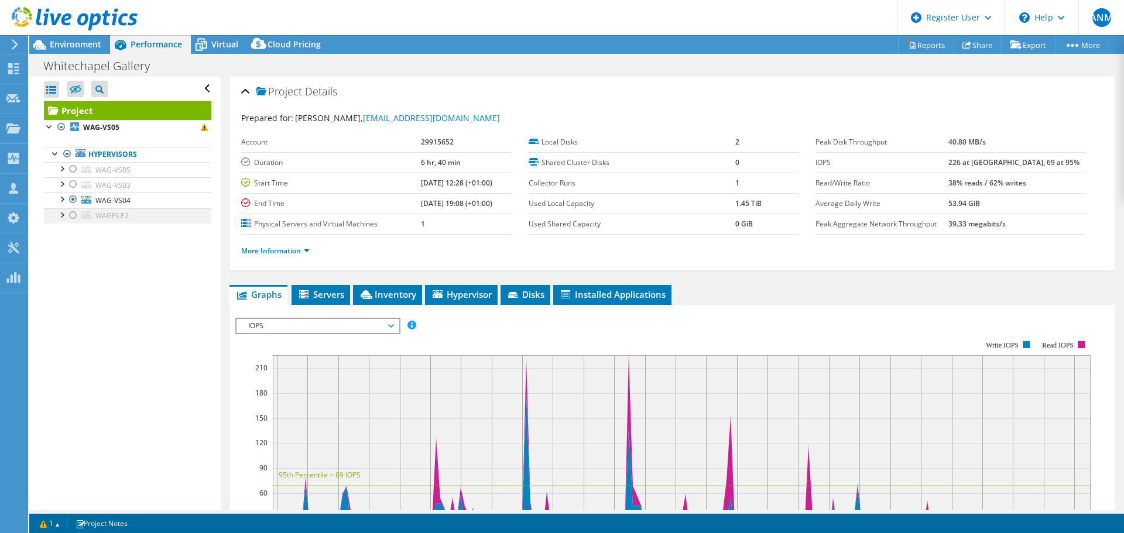
click at [75, 215] on div at bounding box center [73, 215] width 12 height 14
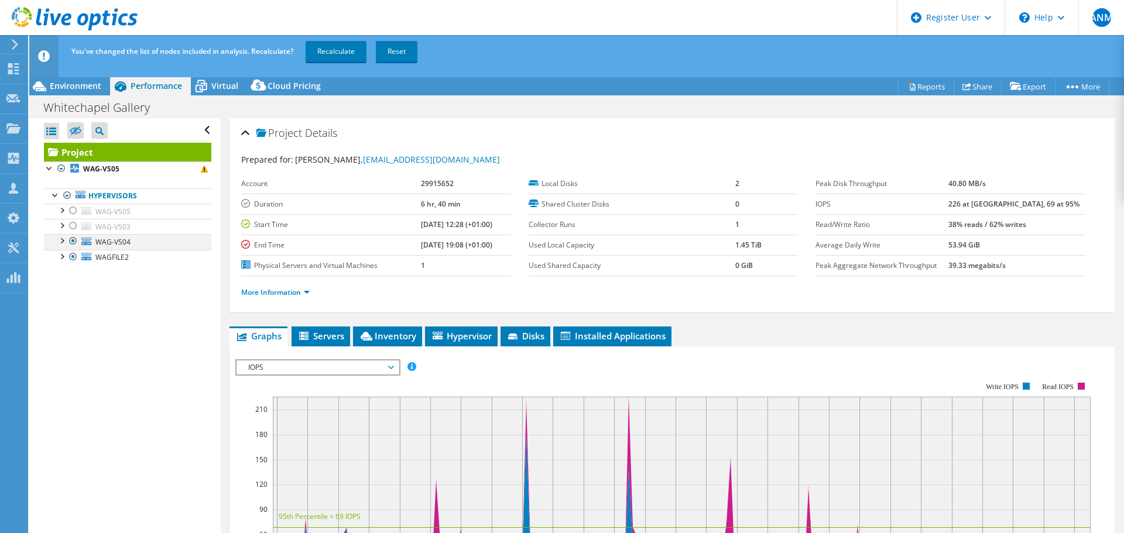
click at [71, 240] on div at bounding box center [73, 241] width 12 height 14
click at [340, 49] on link "Recalculate" at bounding box center [336, 51] width 61 height 21
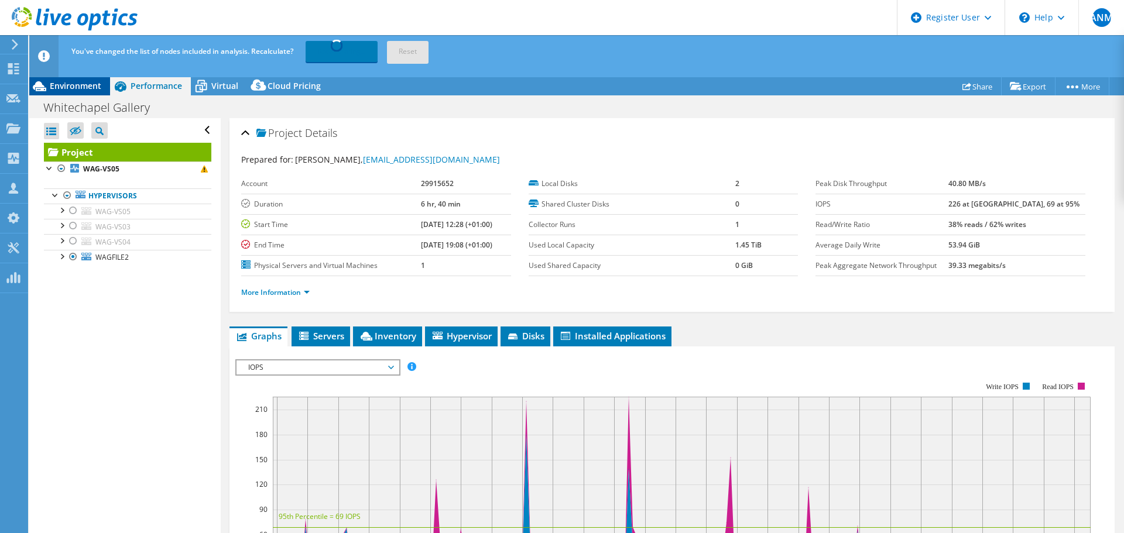
click at [63, 85] on span "Environment" at bounding box center [76, 85] width 52 height 11
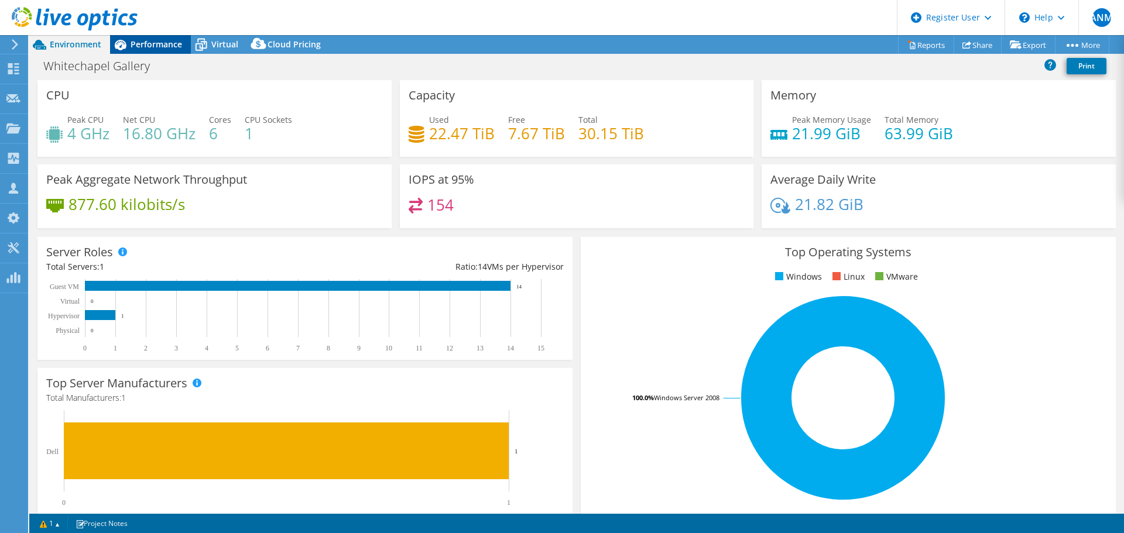
click at [153, 45] on span "Performance" at bounding box center [157, 44] width 52 height 11
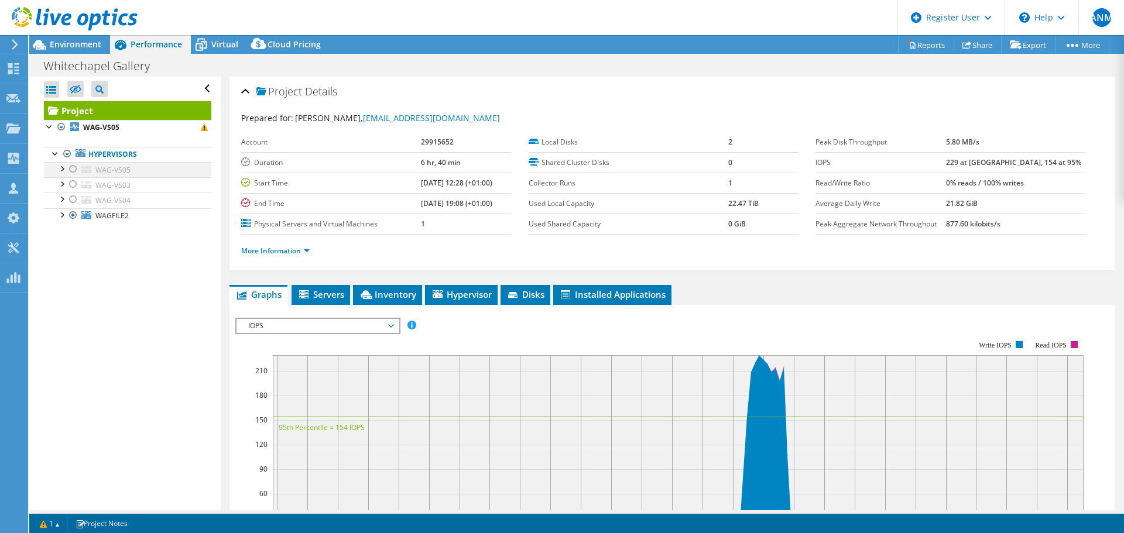
click at [71, 170] on div at bounding box center [73, 169] width 12 height 14
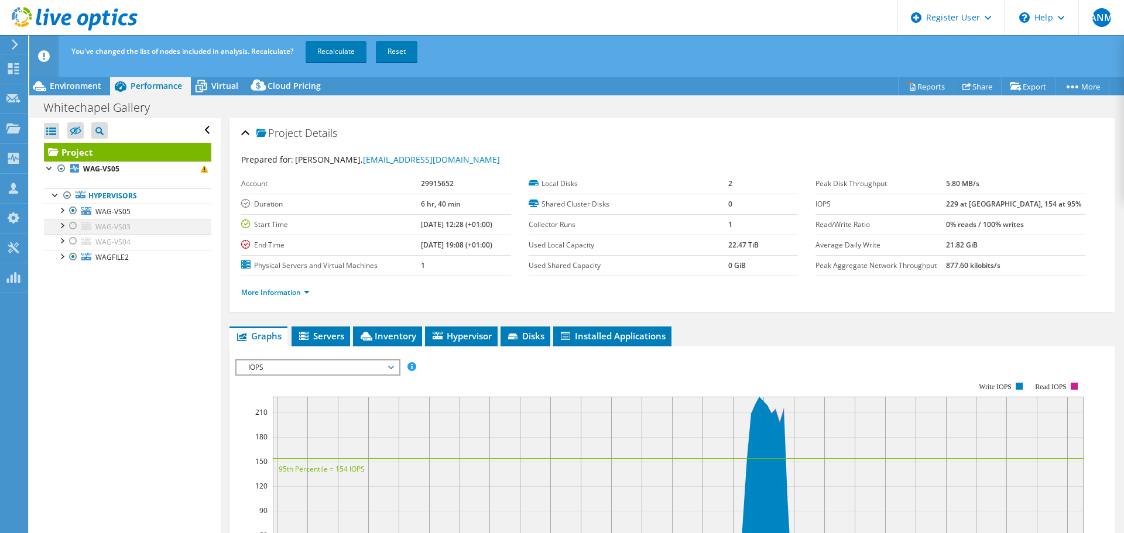
click at [73, 230] on div at bounding box center [73, 226] width 12 height 14
click at [73, 242] on div at bounding box center [73, 241] width 12 height 14
click at [312, 52] on link "Recalculate" at bounding box center [336, 51] width 61 height 21
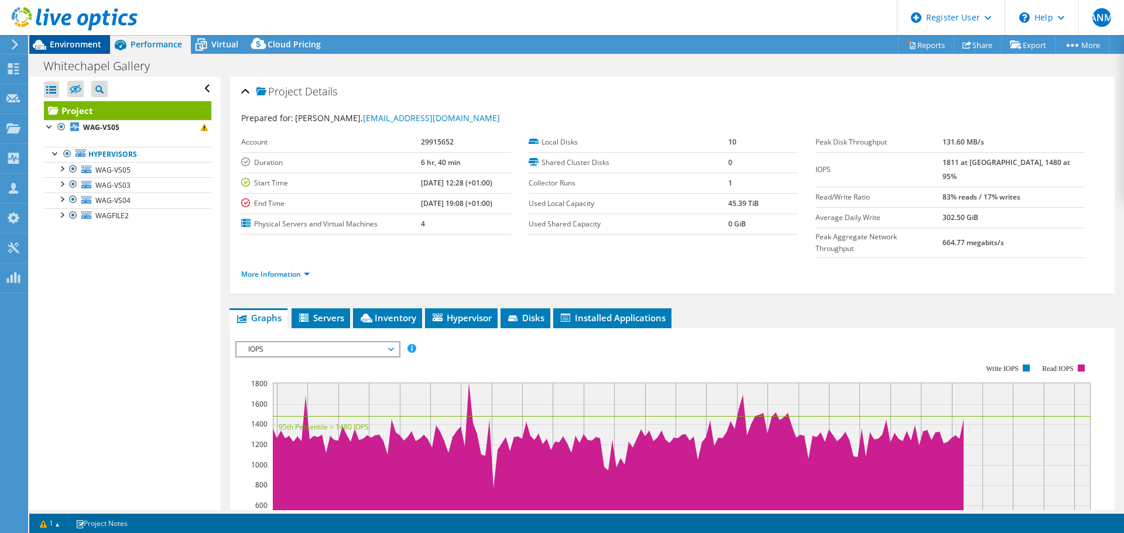
click at [70, 46] on span "Environment" at bounding box center [76, 44] width 52 height 11
